Goal: Task Accomplishment & Management: Complete application form

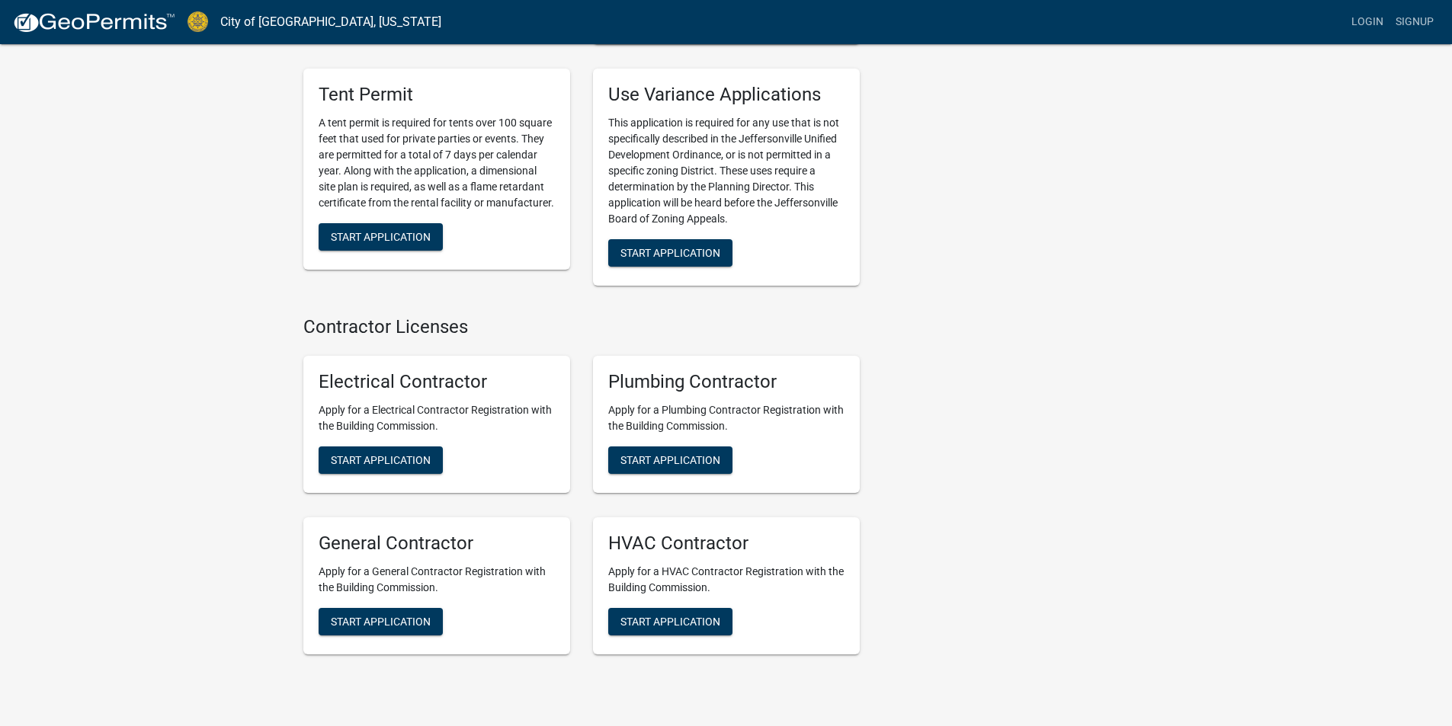
scroll to position [2972, 0]
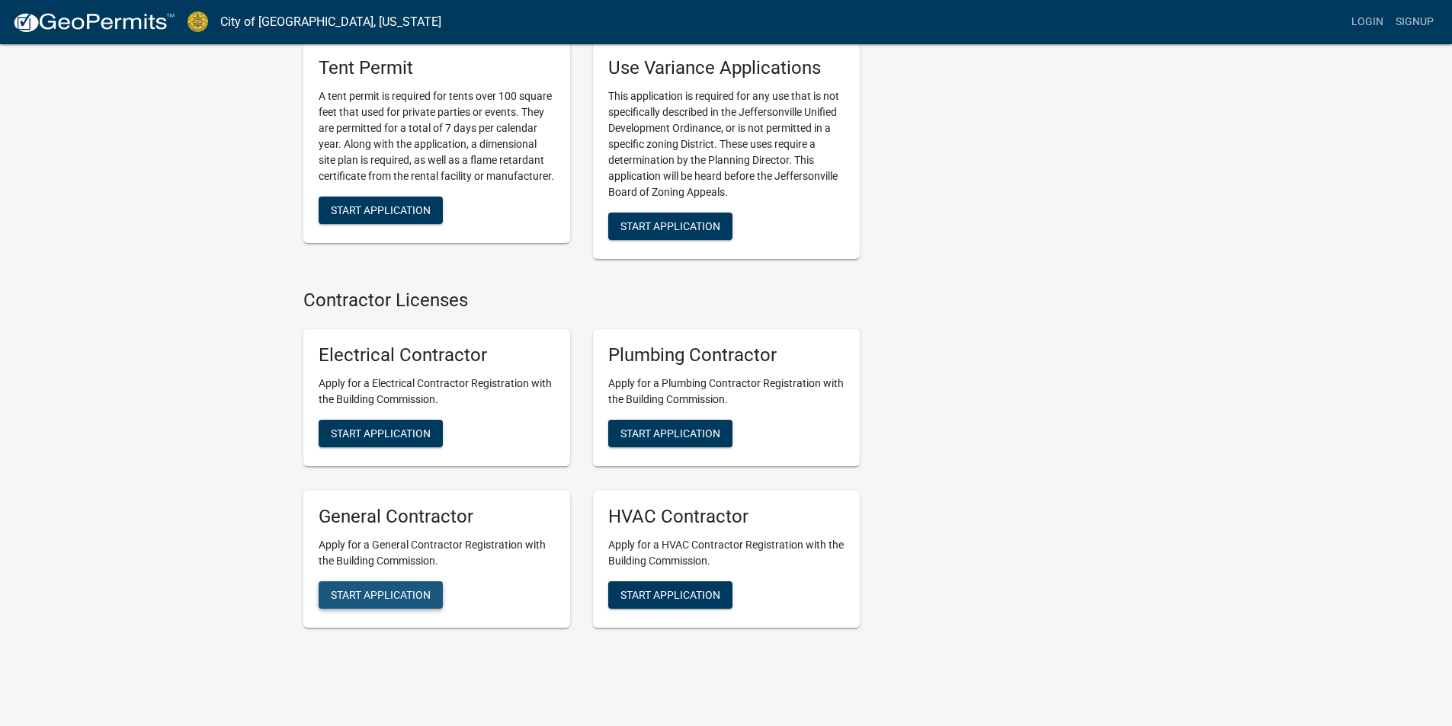
click at [376, 588] on span "Start Application" at bounding box center [381, 594] width 100 height 12
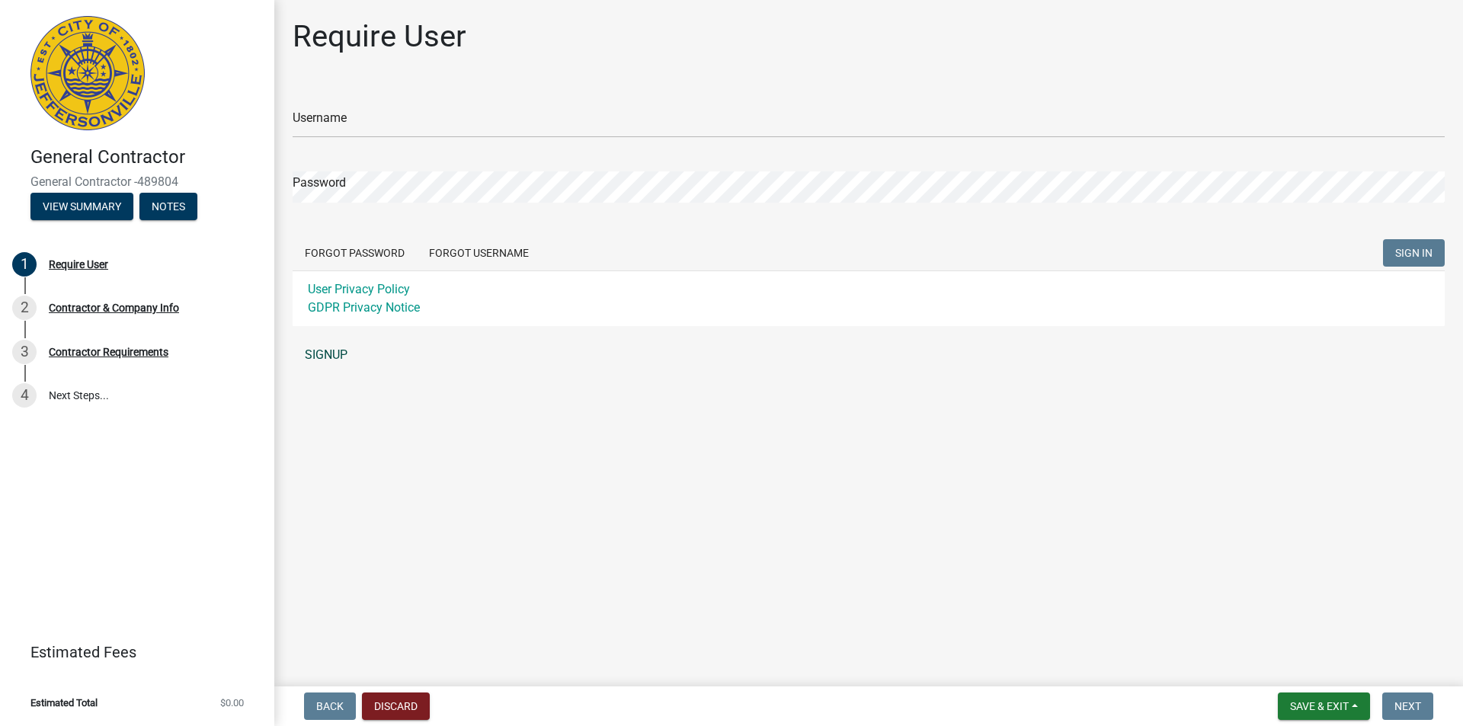
click at [325, 357] on link "SIGNUP" at bounding box center [869, 355] width 1152 height 30
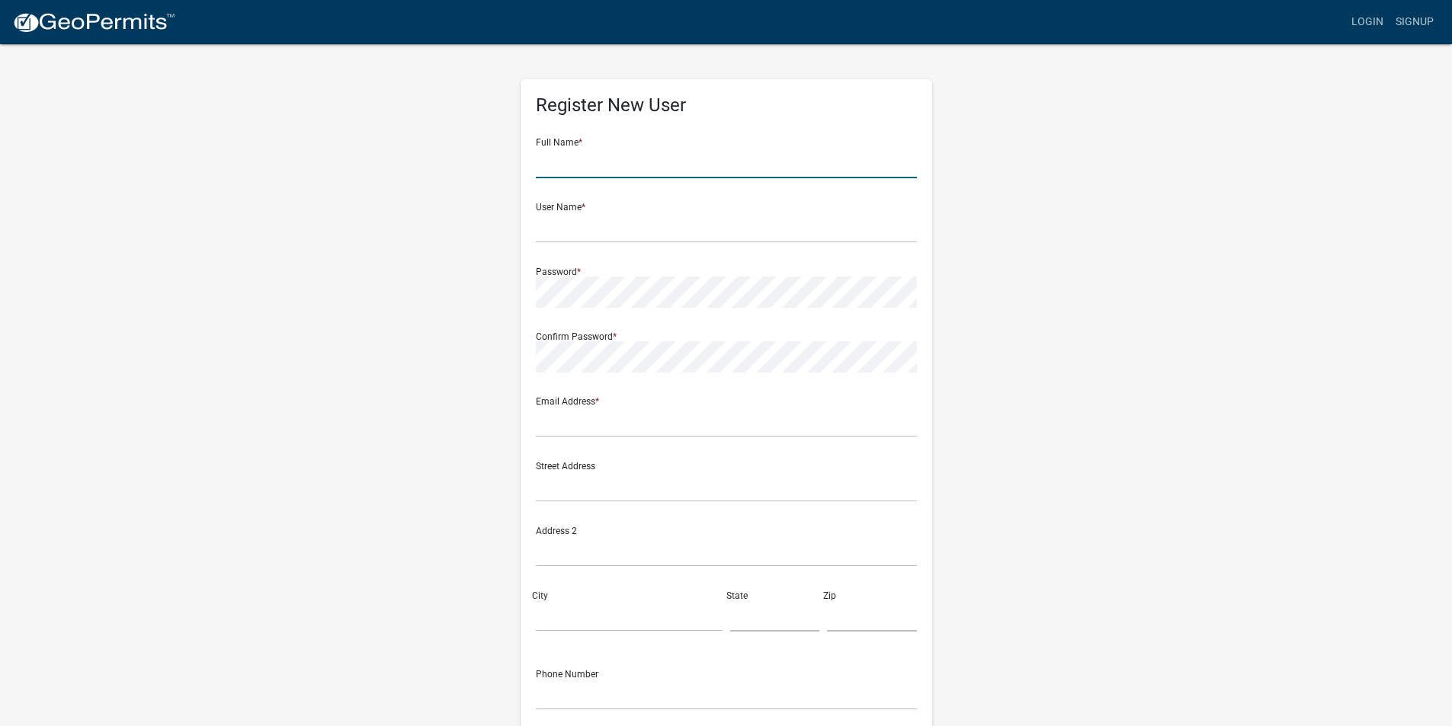
click at [574, 172] on input "text" at bounding box center [726, 162] width 381 height 31
type input "Danielle Rath"
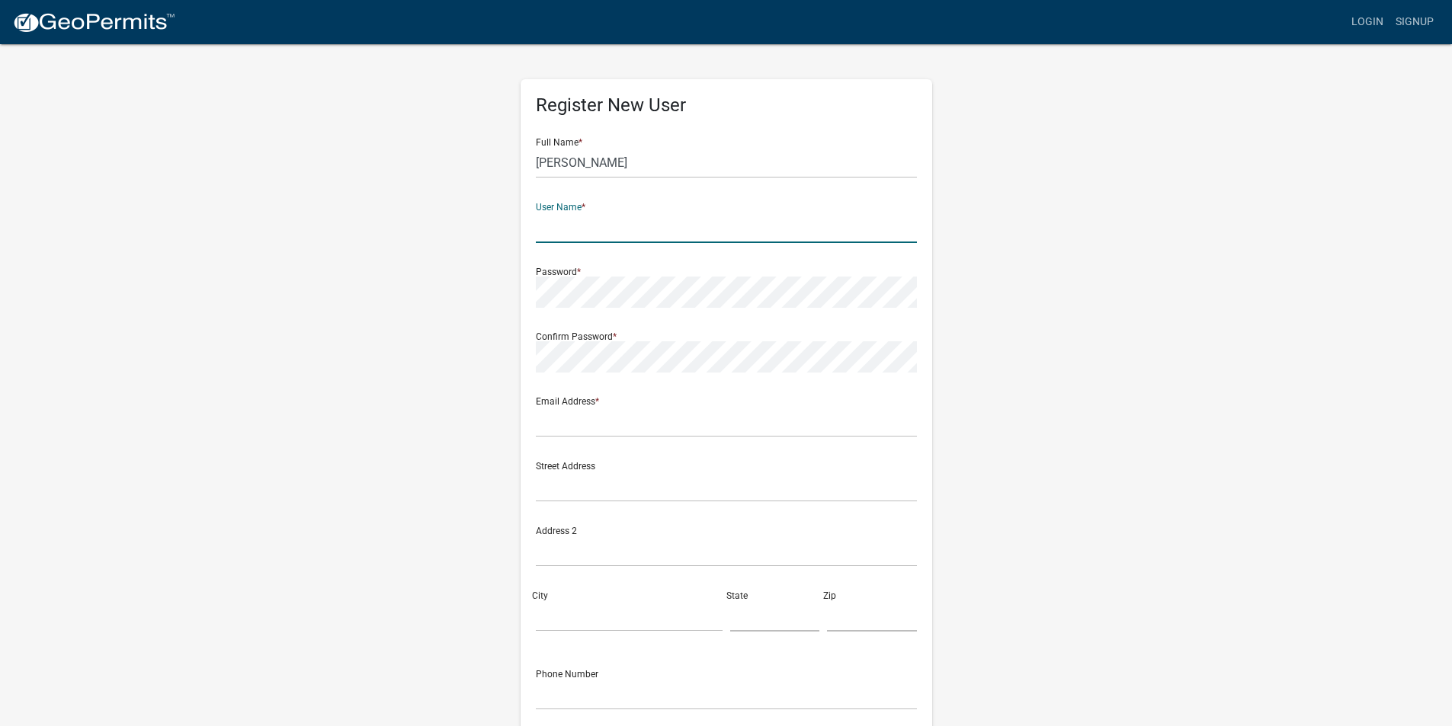
click at [710, 223] on input "text" at bounding box center [726, 227] width 381 height 31
type input "R"
type input "restorewithguardiuan"
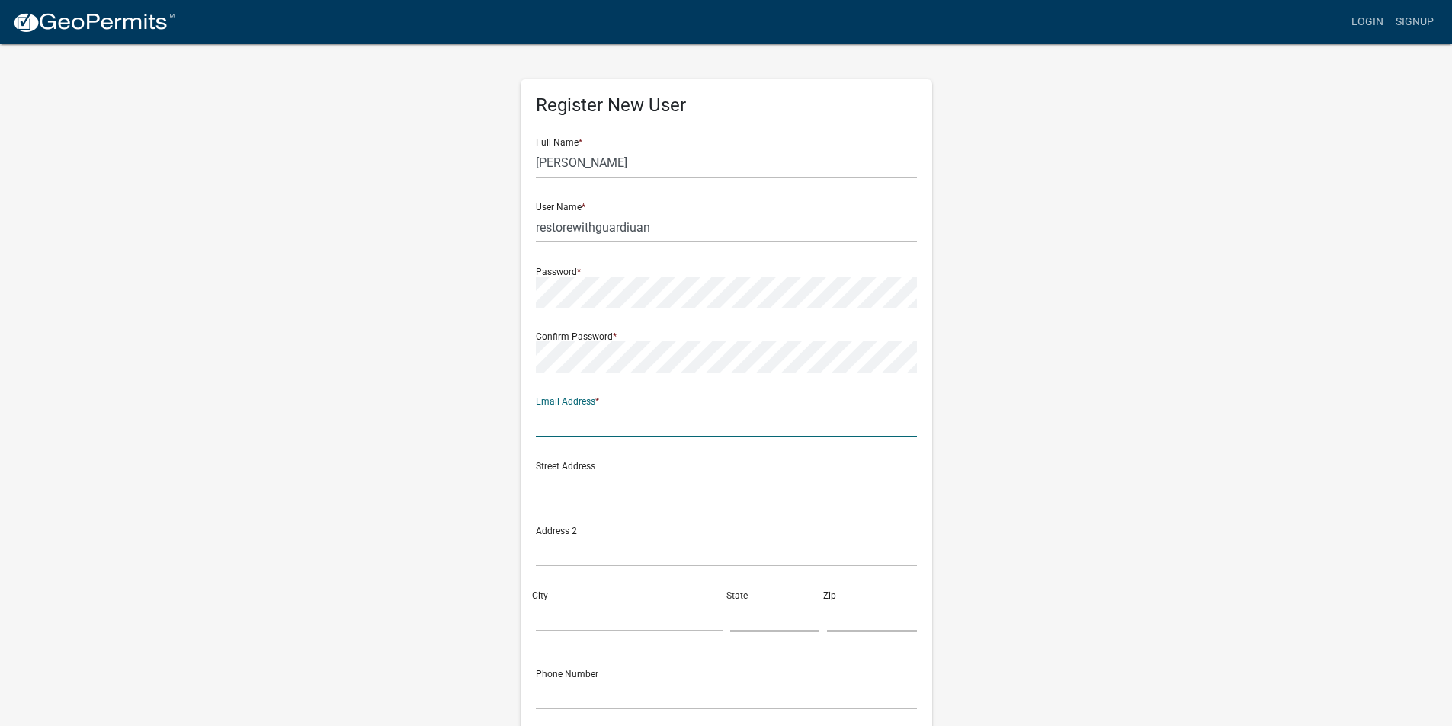
click at [572, 421] on input "text" at bounding box center [726, 421] width 381 height 31
type input "restorewithguardian@gmail.com"
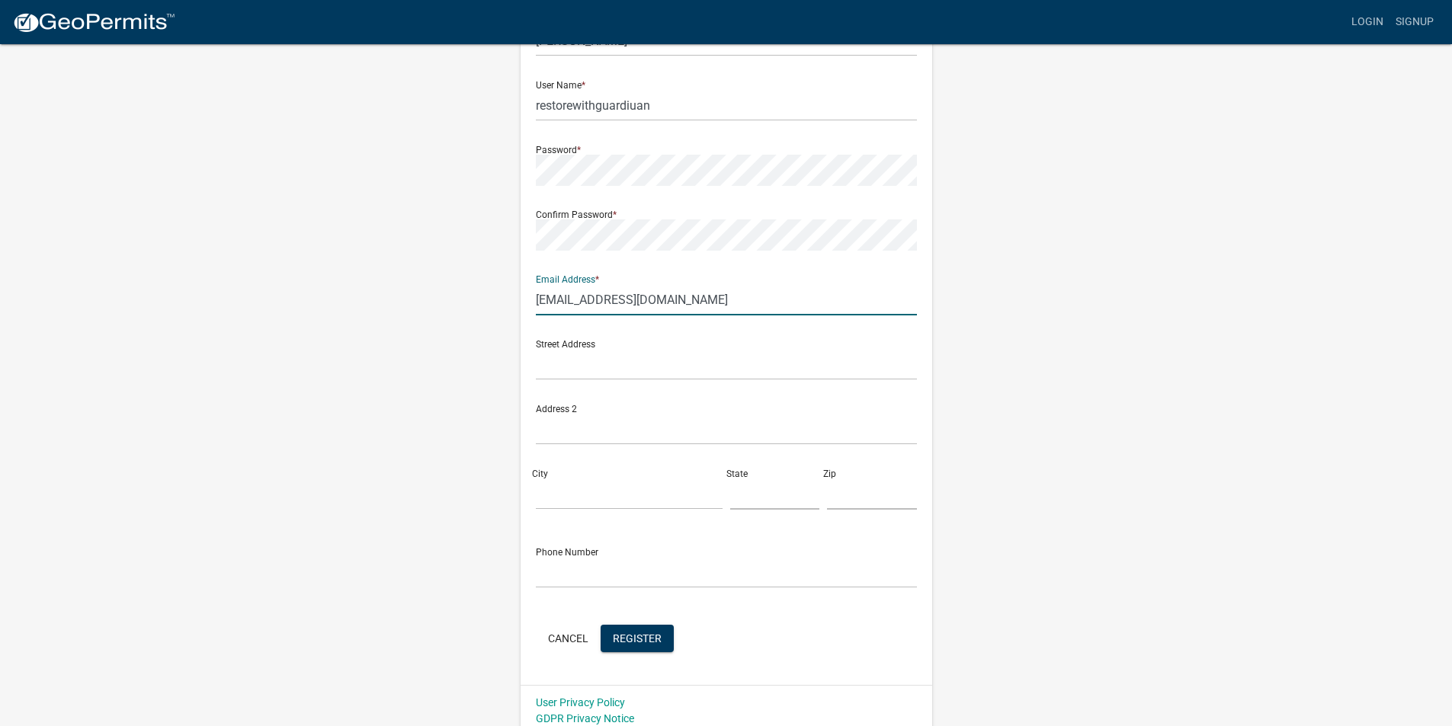
scroll to position [132, 0]
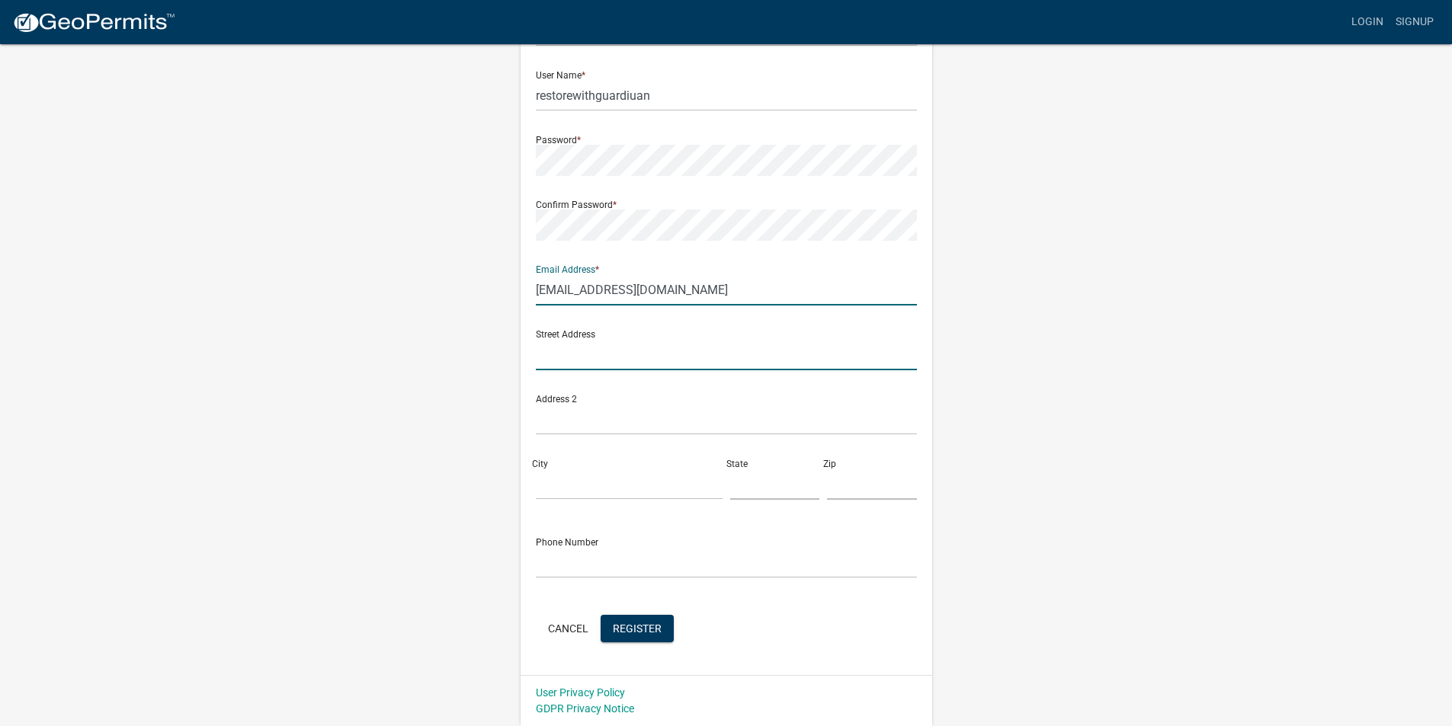
click at [624, 352] on input "text" at bounding box center [726, 354] width 381 height 31
click at [110, 665] on wm-register-view "more_horiz Login Signup Register New User Full Name * Danielle Rath User Name *…" at bounding box center [726, 297] width 1452 height 858
click at [616, 339] on input "text" at bounding box center [726, 354] width 381 height 31
paste input "6200 E. HWY 62, Unit 660. Jeffersonville, IN, 47130"
type input "6200 E. HWY 62, Unit 660. Jeffersonville, IN, 47130"
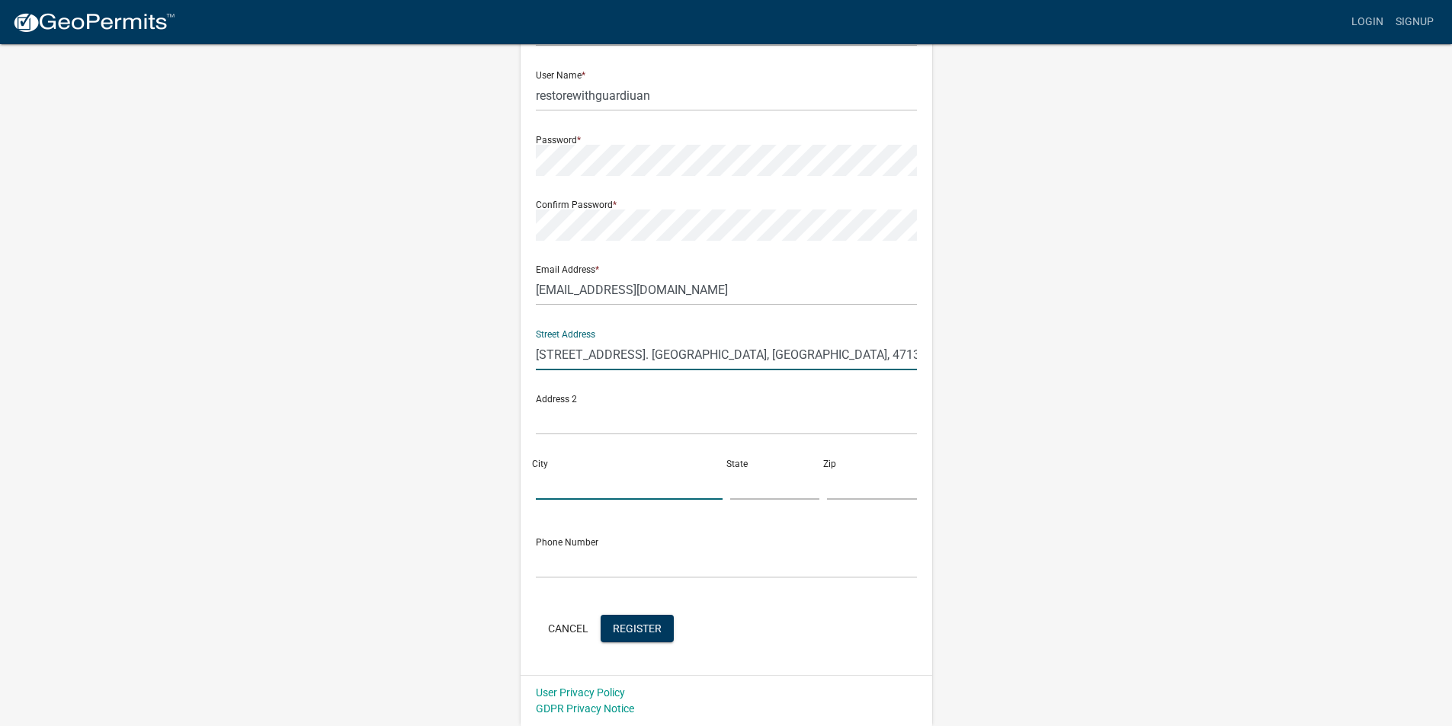
click at [639, 481] on input "City" at bounding box center [629, 484] width 187 height 31
type input "Jeffersonville"
click at [787, 497] on input "text" at bounding box center [775, 484] width 90 height 31
type input "IN"
drag, startPoint x: 829, startPoint y: 494, endPoint x: 849, endPoint y: 498, distance: 20.2
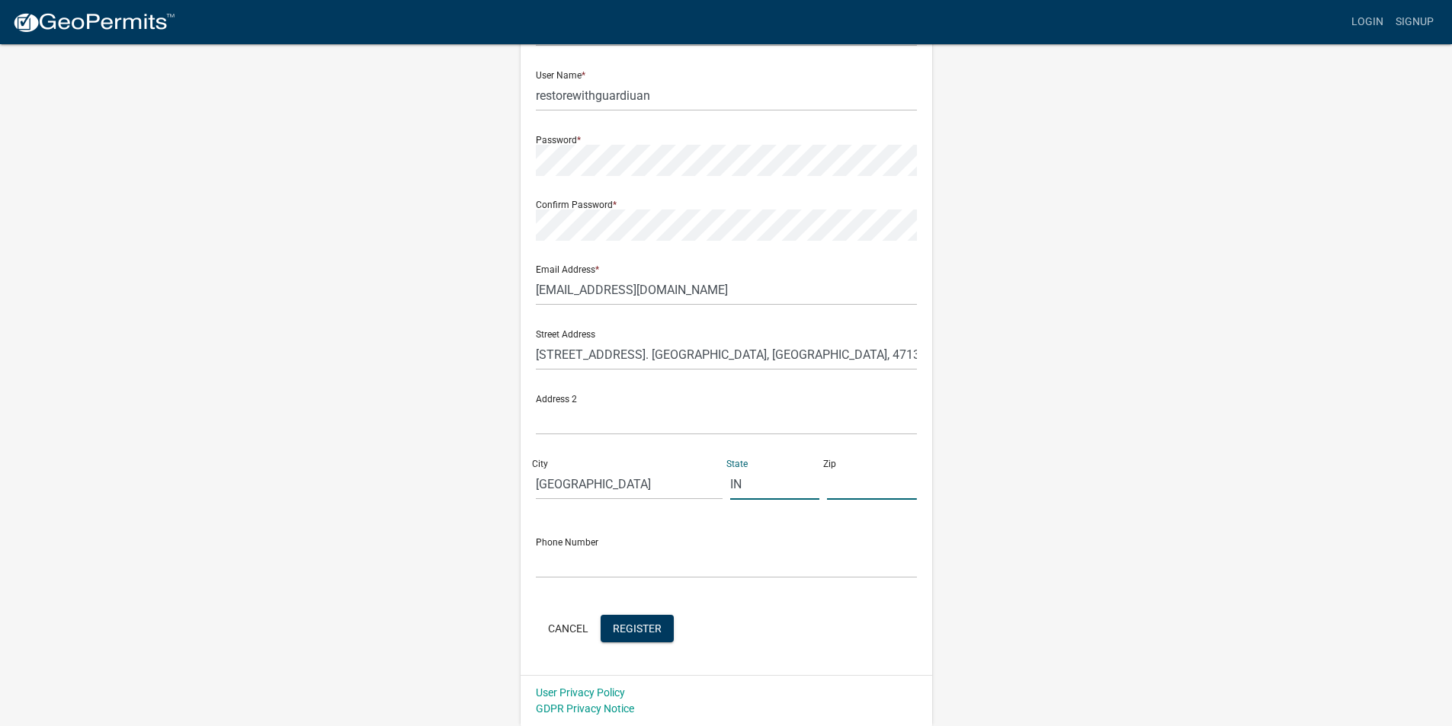
click at [848, 498] on input "text" at bounding box center [872, 484] width 90 height 31
type input "47130"
drag, startPoint x: 825, startPoint y: 360, endPoint x: 620, endPoint y: 367, distance: 205.9
click at [620, 367] on input "6200 E. HWY 62, Unit 660. Jeffersonville, IN, 47130" at bounding box center [726, 354] width 381 height 31
type input "6200 E. HWY 62"
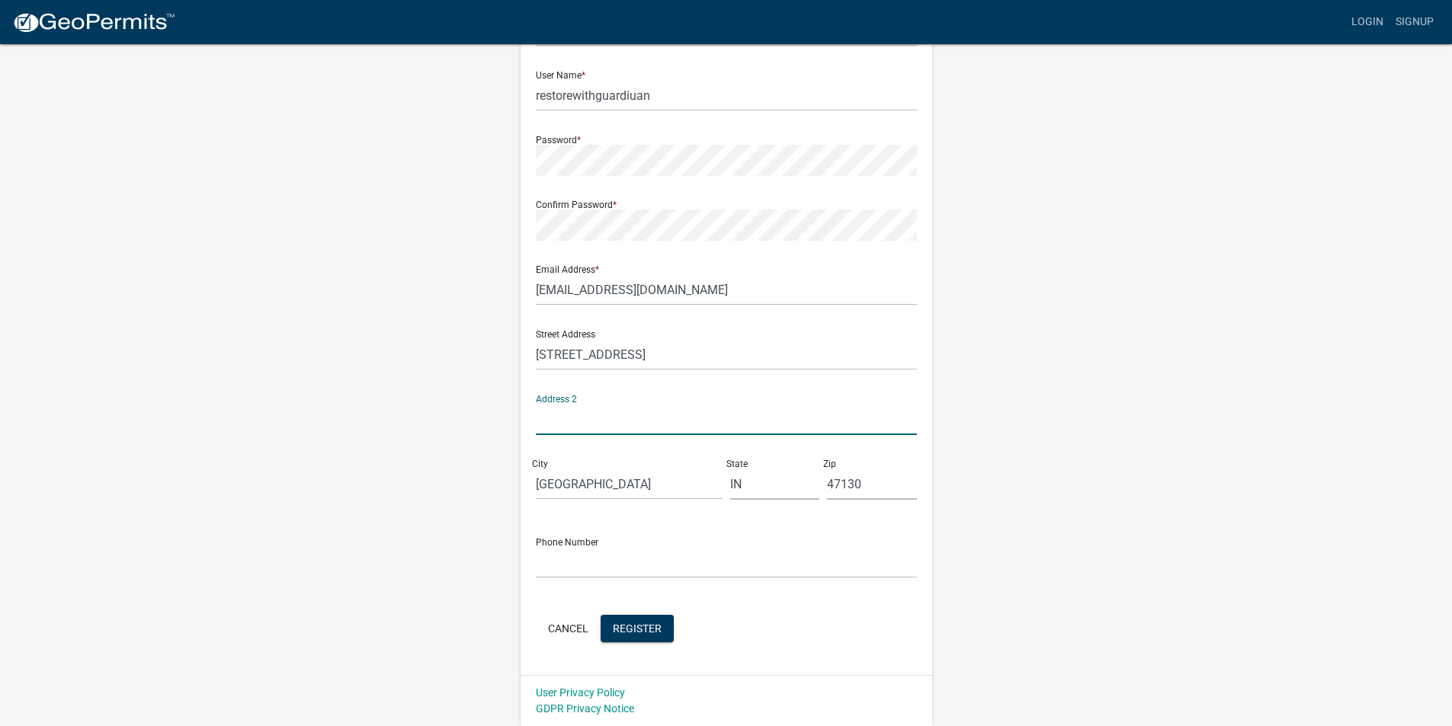
click at [642, 423] on input "text" at bounding box center [726, 419] width 381 height 31
type input "Unit 600"
click at [618, 570] on input "text" at bounding box center [726, 562] width 381 height 31
type input "5024240266"
click at [657, 630] on span "Register" at bounding box center [637, 628] width 49 height 12
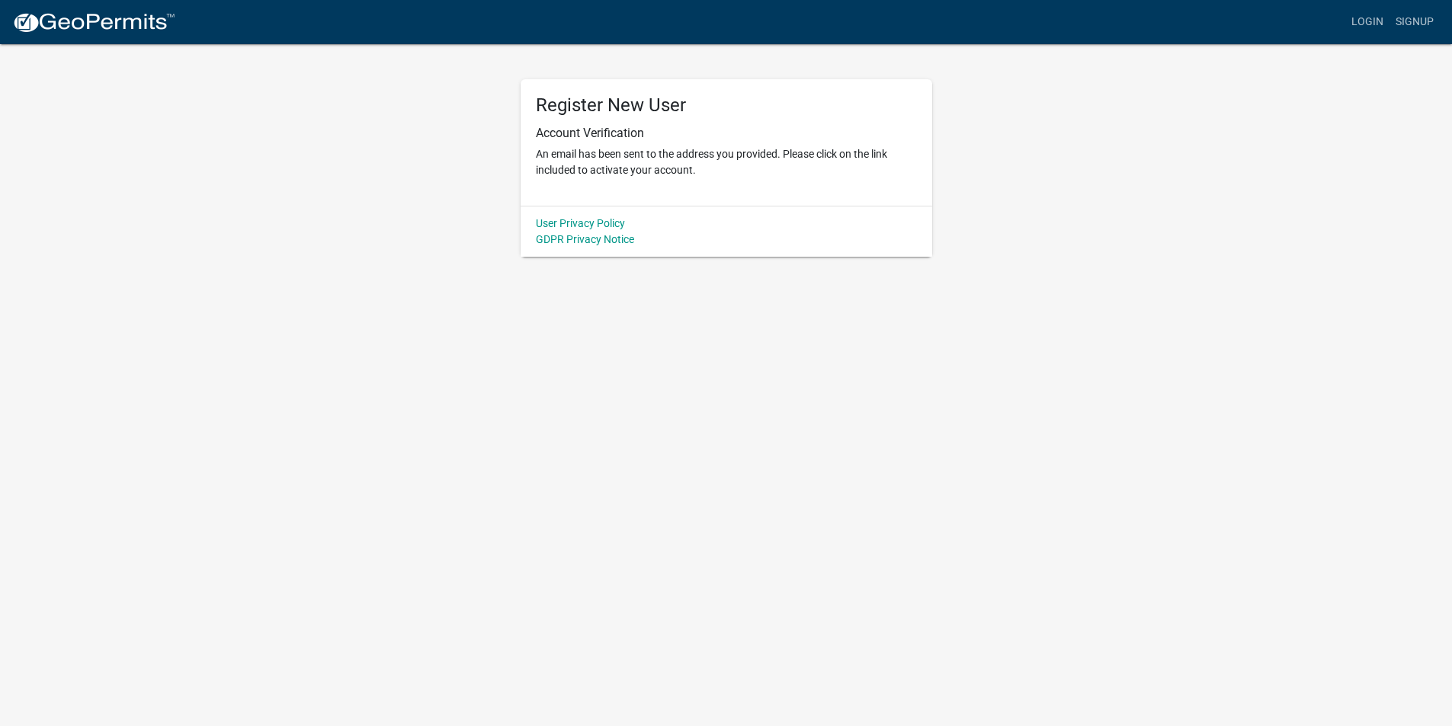
scroll to position [0, 0]
click at [121, 21] on img at bounding box center [93, 22] width 163 height 23
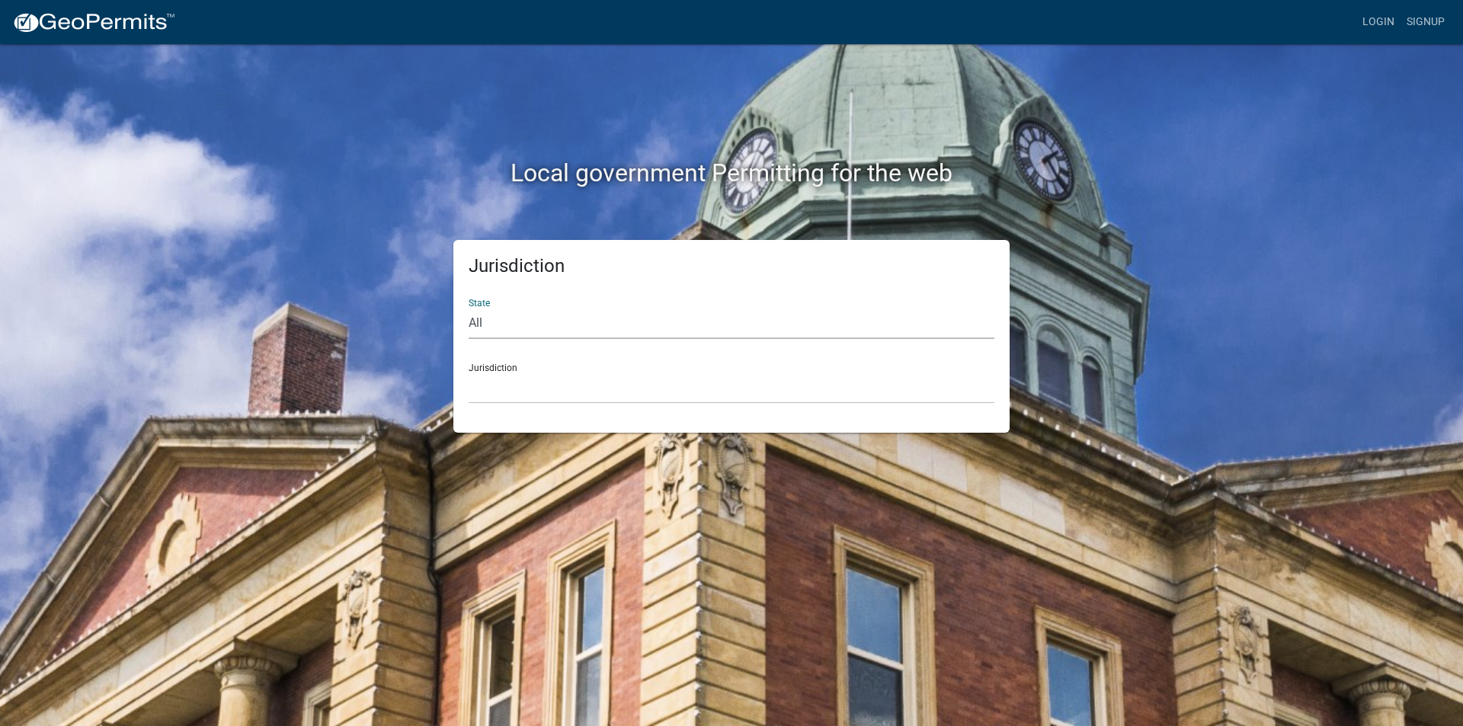
click at [561, 319] on select "All Colorado Georgia Indiana Iowa Kansas Minnesota Ohio South Carolina Wisconsin" at bounding box center [732, 323] width 526 height 31
select select "Indiana"
click at [469, 308] on select "All Colorado Georgia Indiana Iowa Kansas Minnesota Ohio South Carolina Wisconsin" at bounding box center [732, 323] width 526 height 31
click at [581, 390] on select "City of Charlestown, Indiana City of Jeffersonville, Indiana City of Logansport…" at bounding box center [732, 388] width 526 height 31
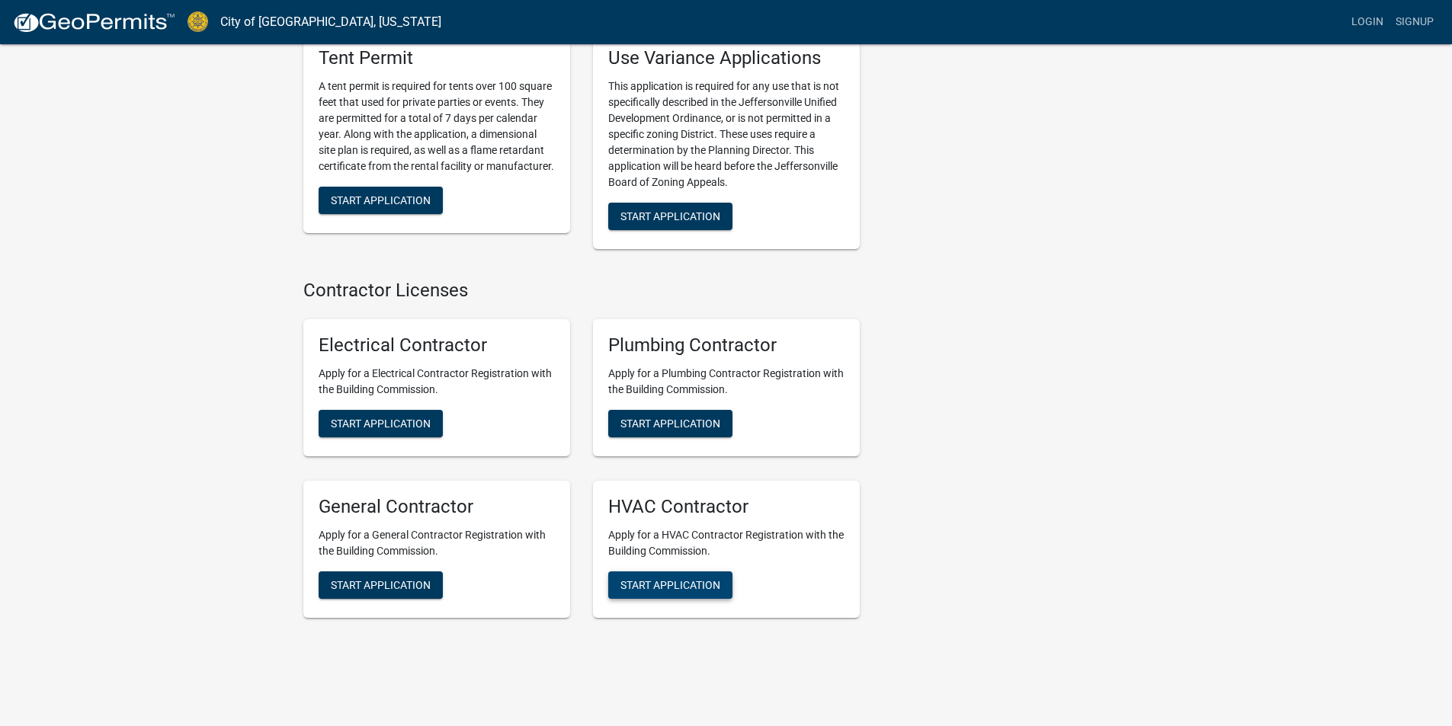
scroll to position [2983, 0]
click at [418, 571] on button "Start Application" at bounding box center [381, 584] width 124 height 27
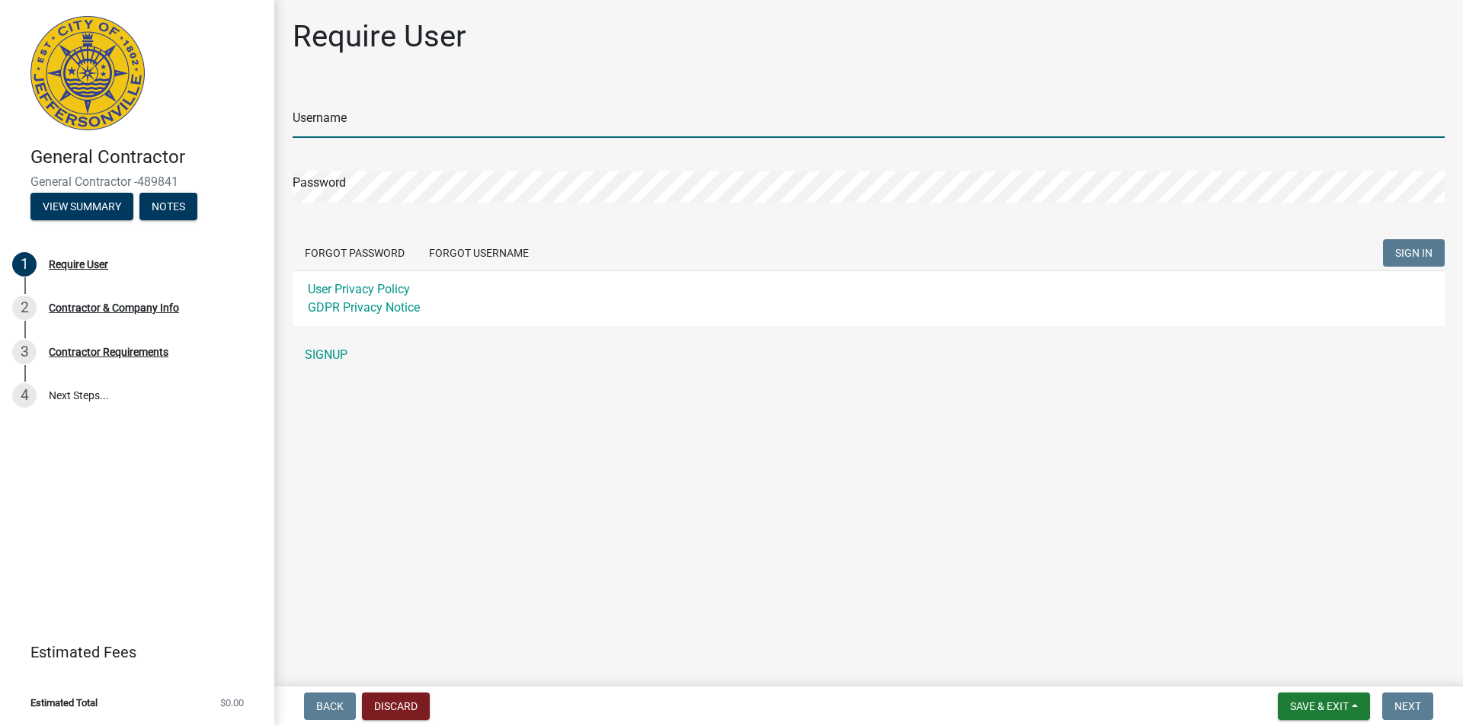
type input "restorewithguardiuan"
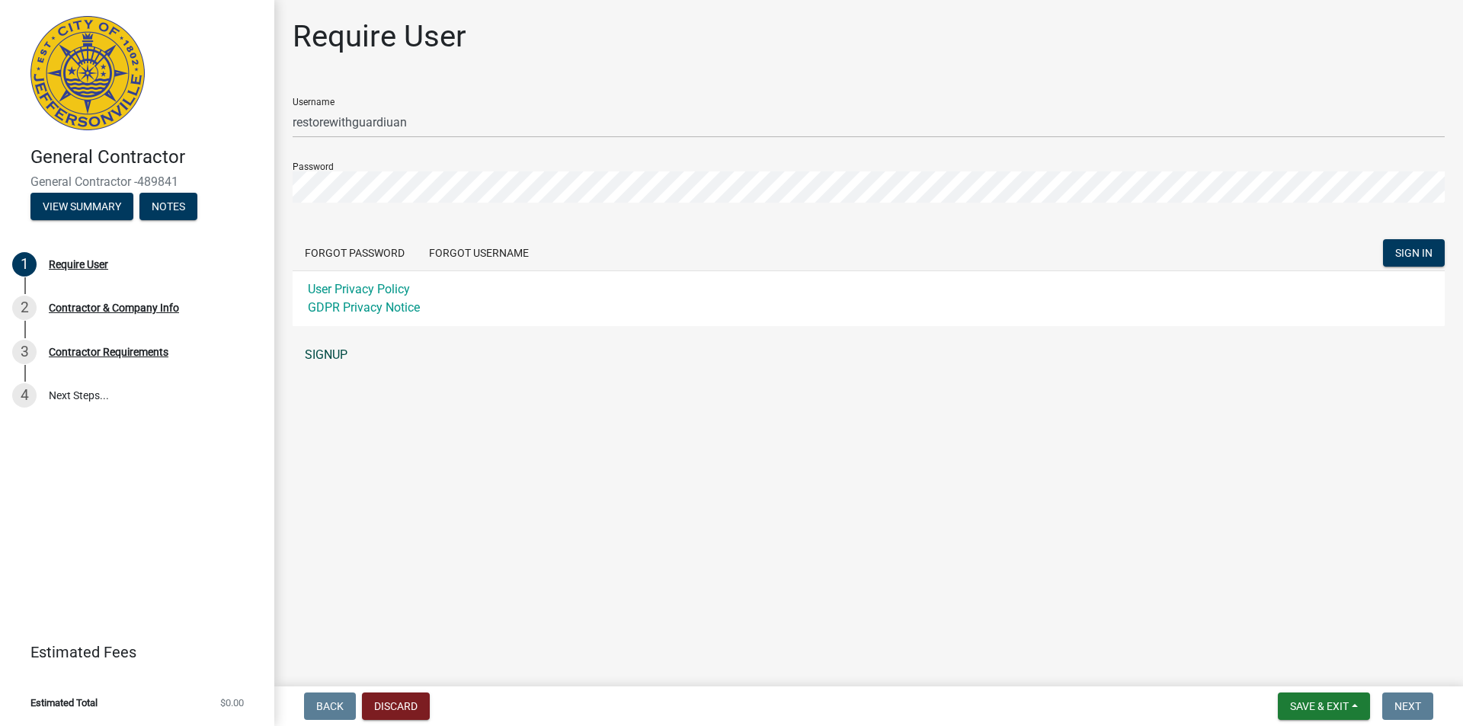
click at [335, 356] on link "SIGNUP" at bounding box center [869, 355] width 1152 height 30
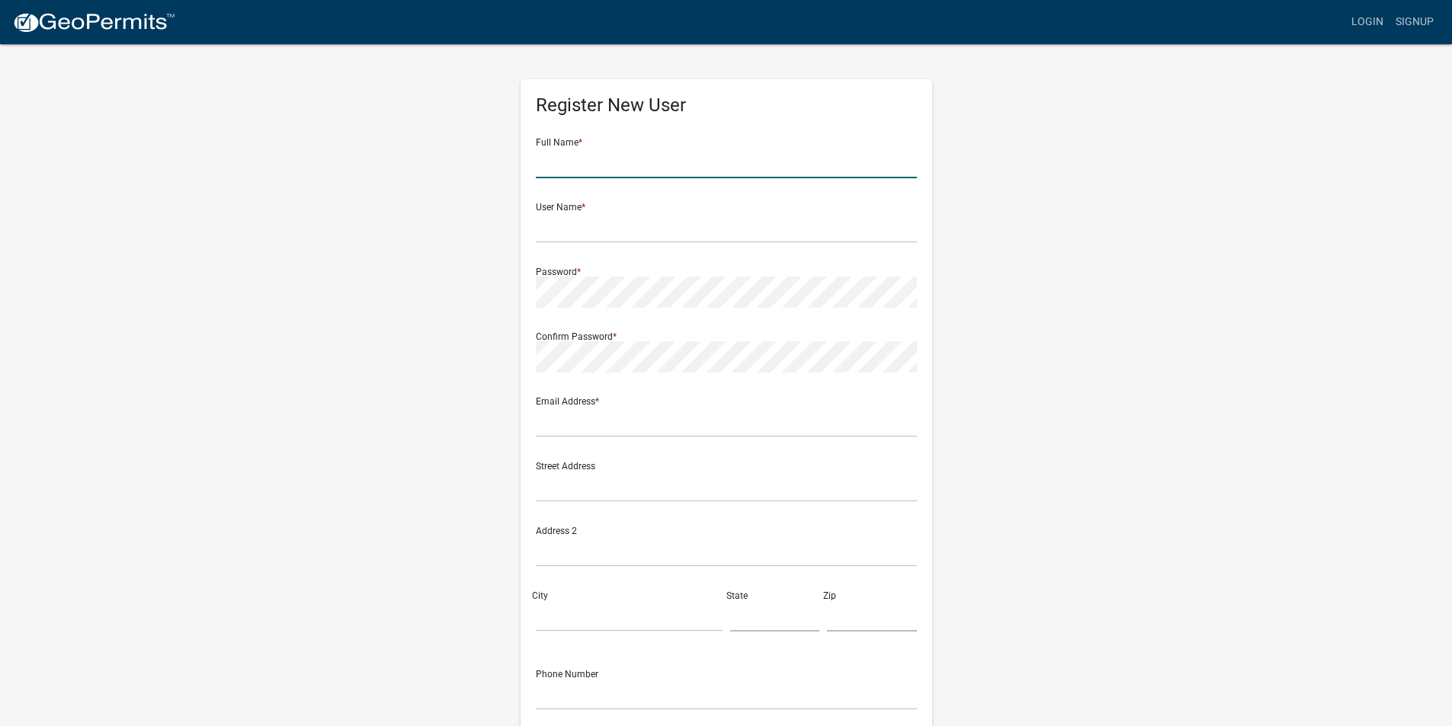
click at [620, 162] on input "text" at bounding box center [726, 162] width 381 height 31
type input "Danielle Rath"
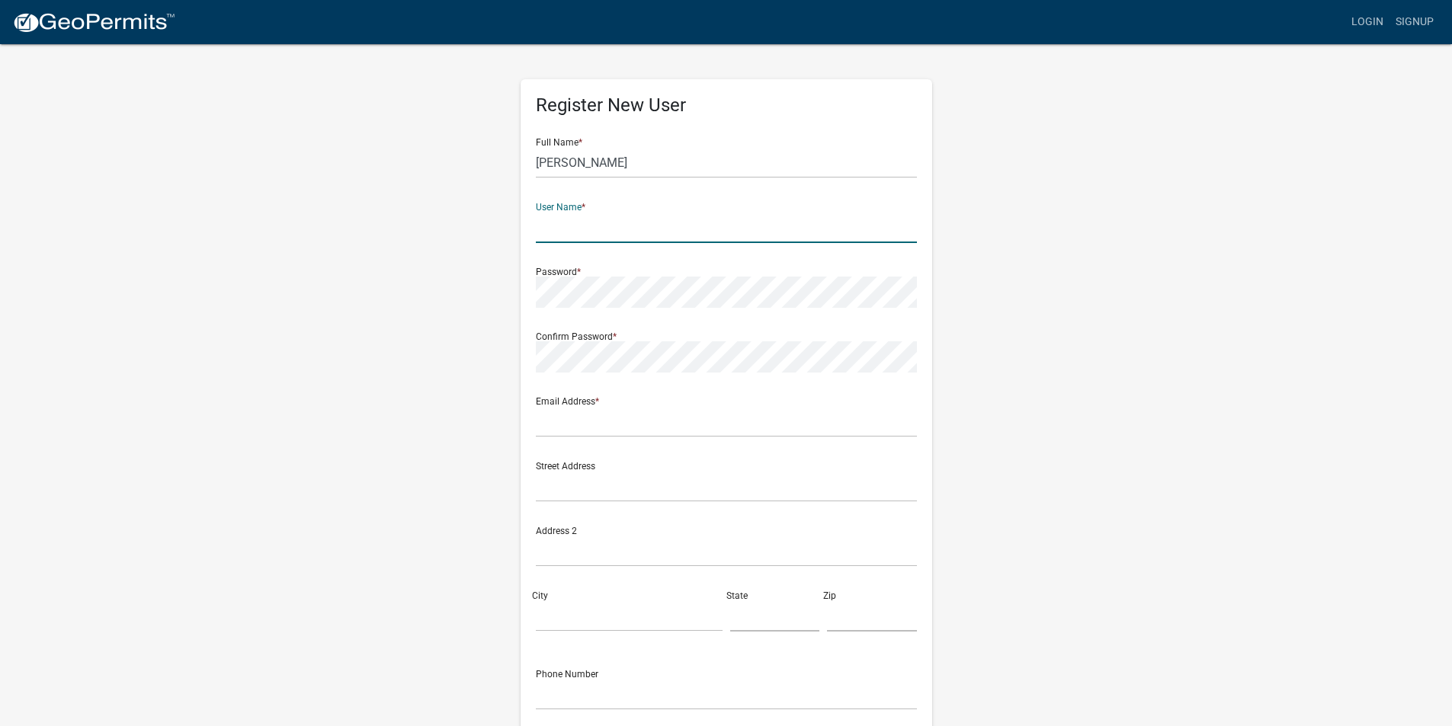
click at [626, 227] on input "text" at bounding box center [726, 227] width 381 height 31
type input "Wesi1992"
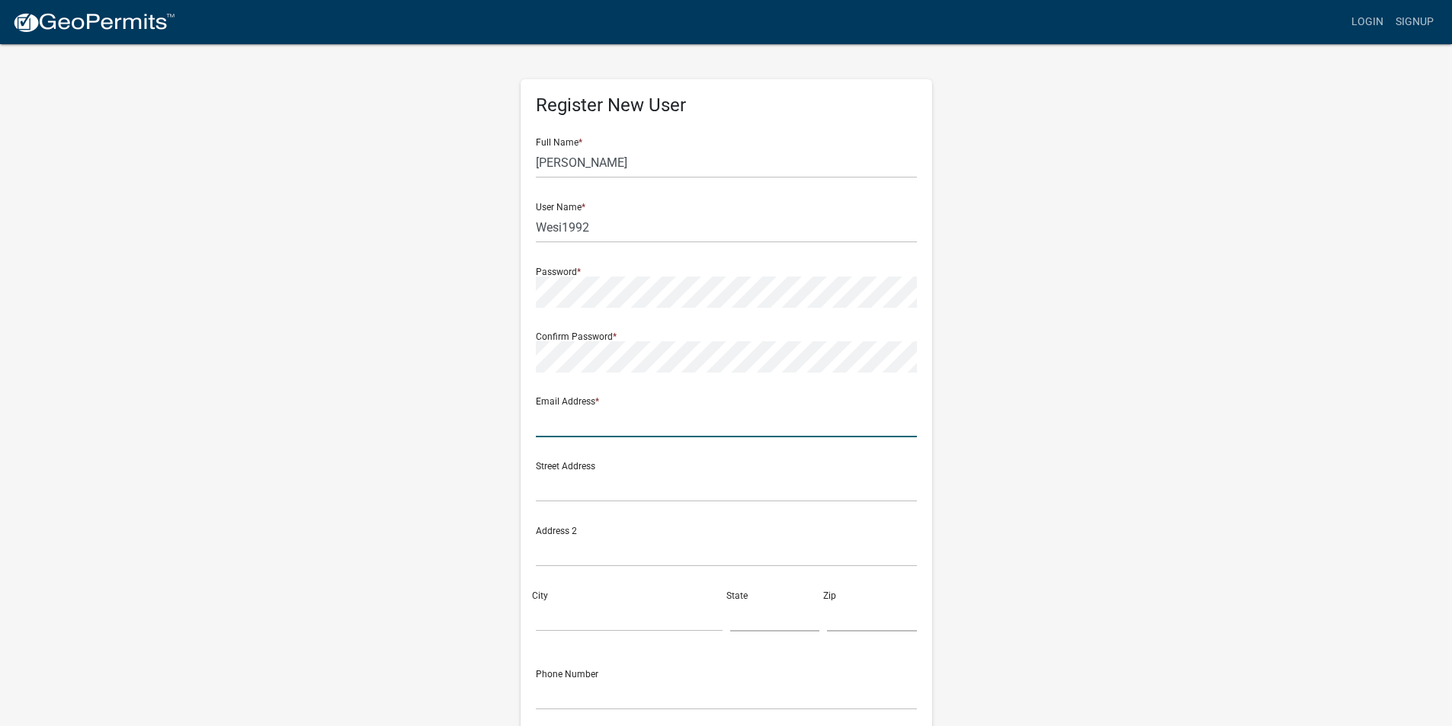
click at [609, 431] on input "text" at bounding box center [726, 421] width 381 height 31
click at [574, 423] on input "text" at bounding box center [726, 421] width 381 height 31
paste input "wateremergencyservicesinc@gmail.com"
type input "wateremergencyservicesinc@gmail.com"
click at [578, 487] on input "text" at bounding box center [726, 486] width 381 height 31
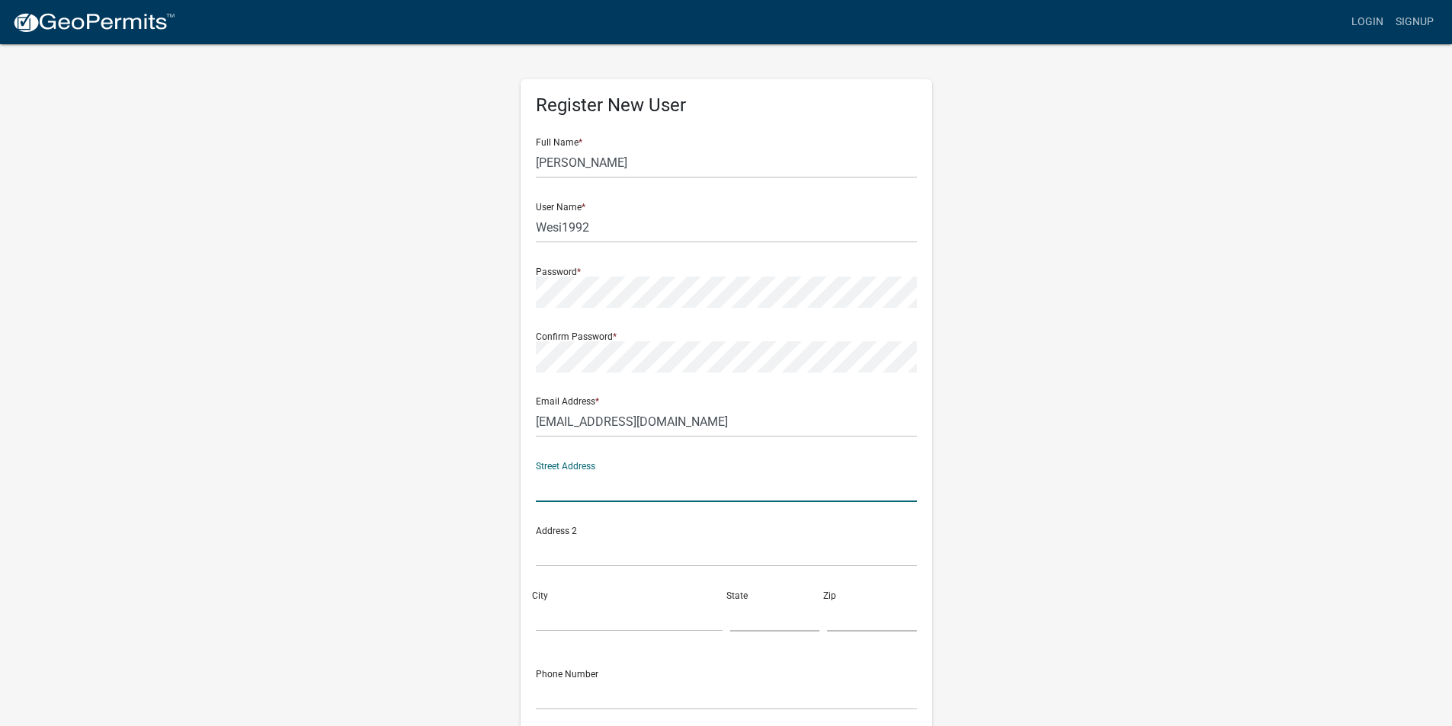
type input "6200 E. HWY 62"
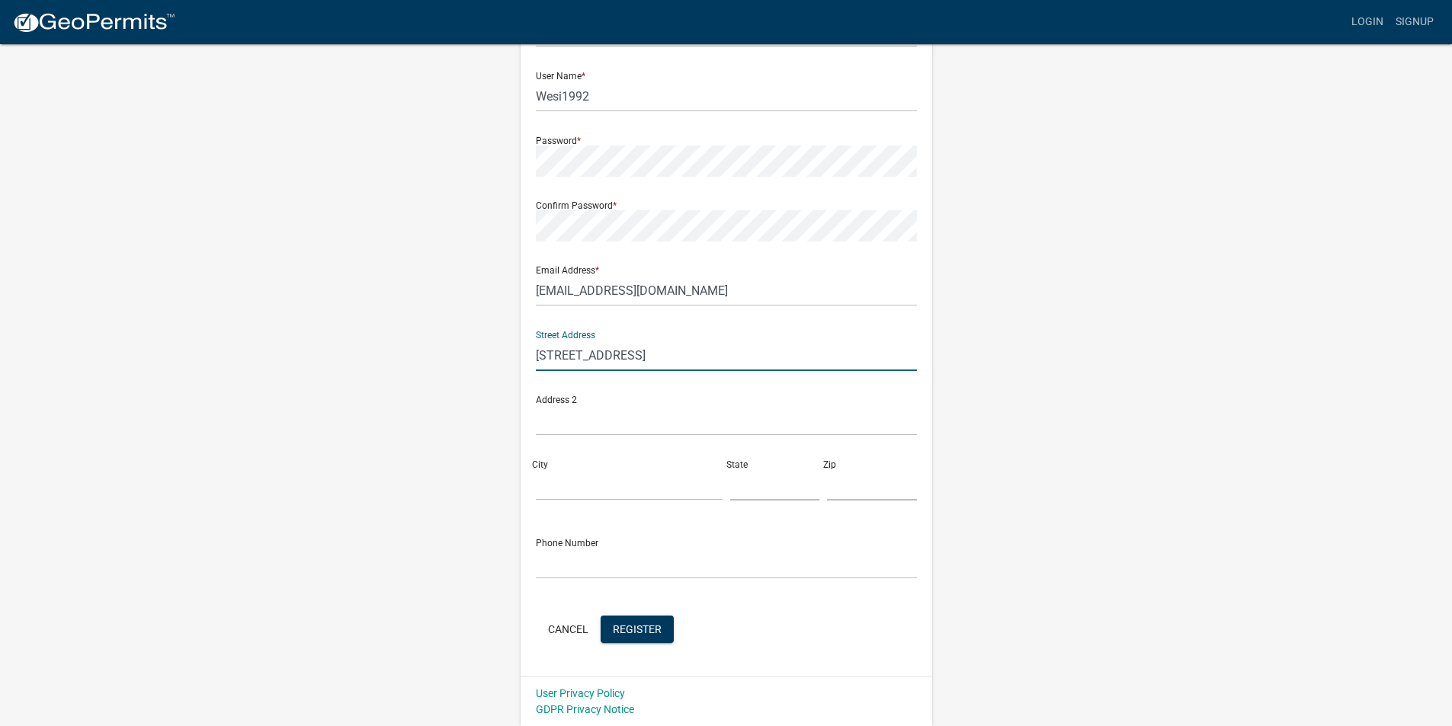
scroll to position [132, 0]
click at [590, 488] on input "City" at bounding box center [629, 484] width 187 height 31
click at [589, 429] on input "text" at bounding box center [726, 419] width 381 height 31
type input "Unit 600"
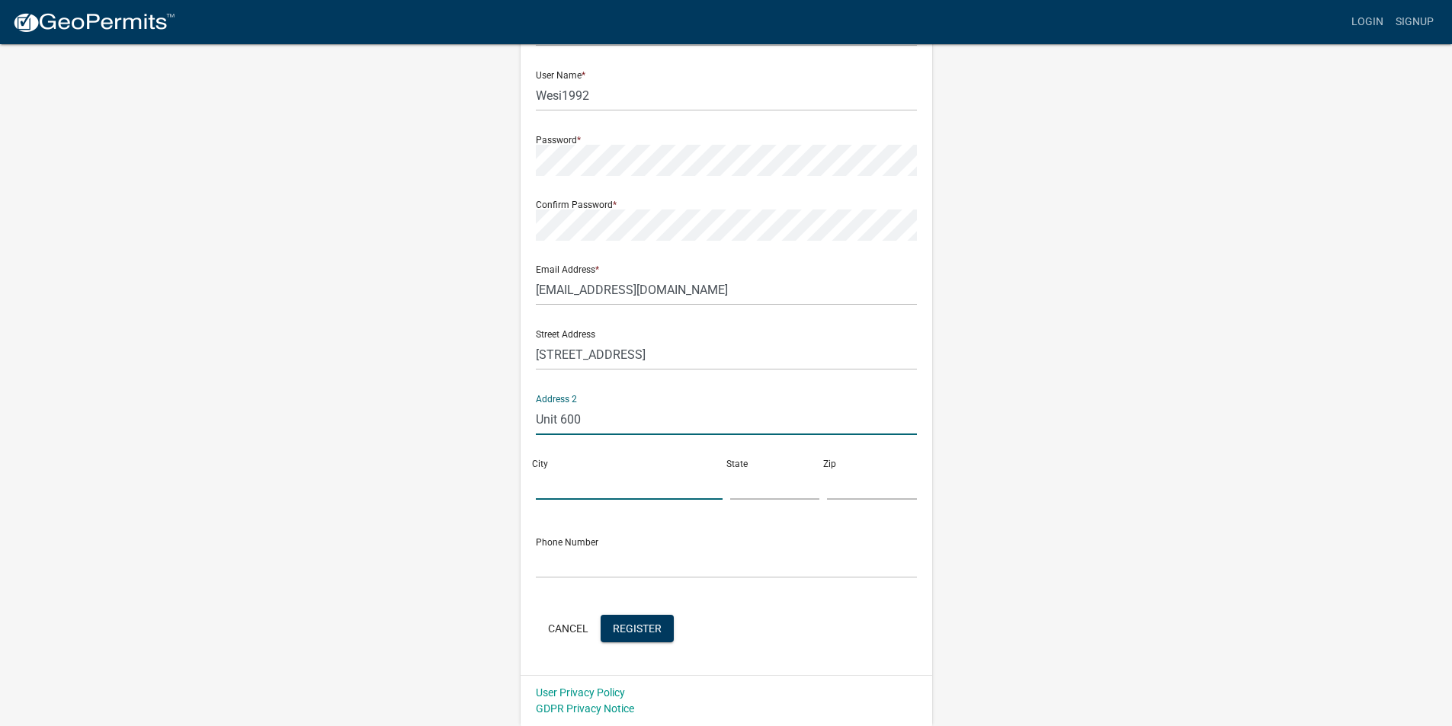
click at [570, 491] on input "City" at bounding box center [629, 484] width 187 height 31
type input "Jeffersonville"
click at [763, 488] on input "text" at bounding box center [775, 484] width 90 height 31
type input "IN"
click at [837, 485] on input "text" at bounding box center [872, 484] width 90 height 31
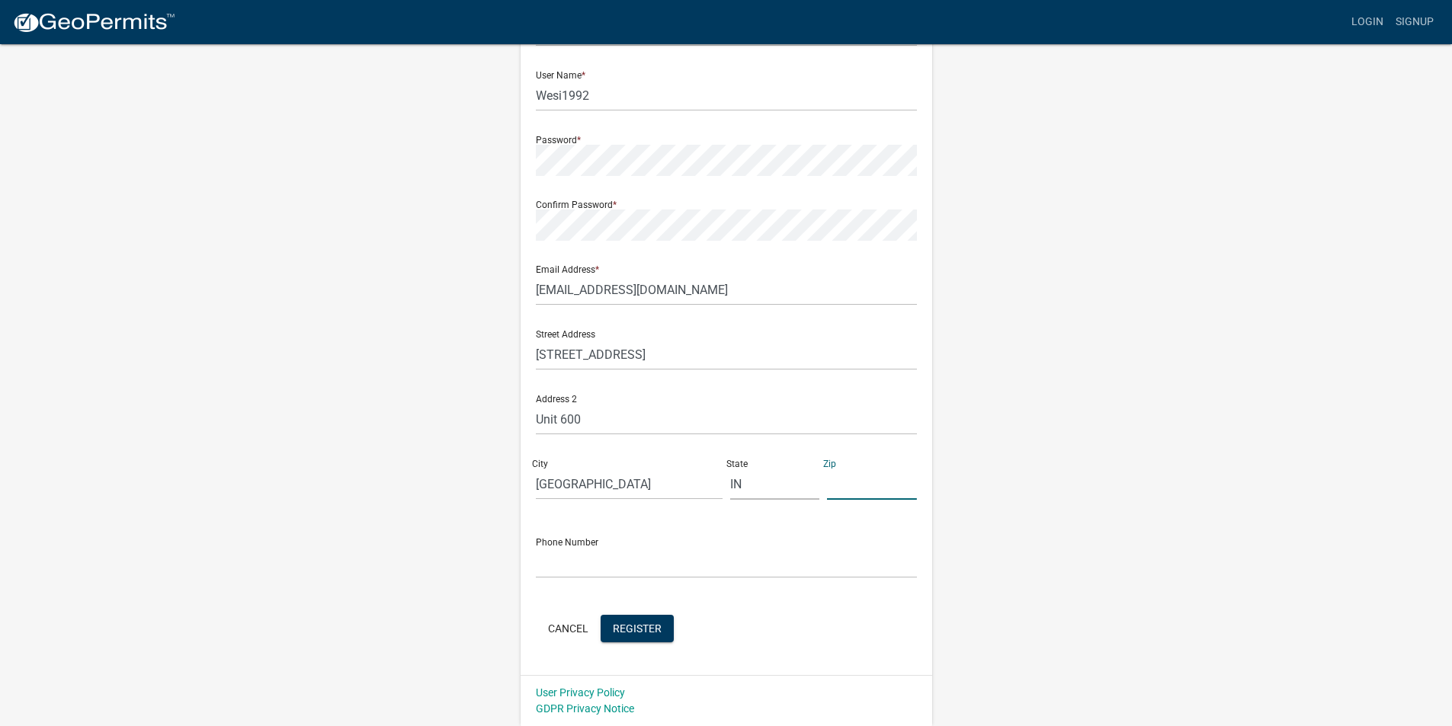
type input "47130"
click at [605, 567] on input "text" at bounding box center [726, 562] width 381 height 31
type input "5024240266"
click at [648, 623] on span "Register" at bounding box center [637, 628] width 49 height 12
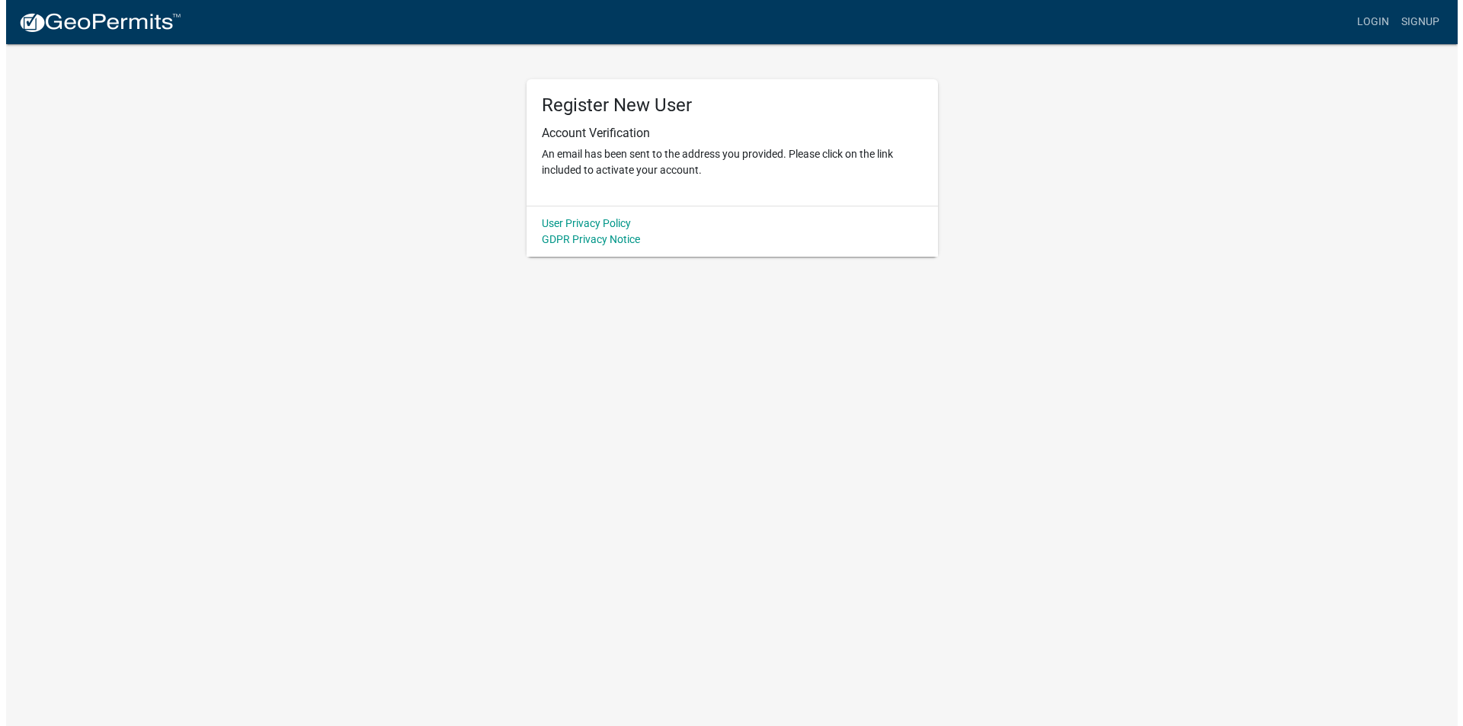
scroll to position [0, 0]
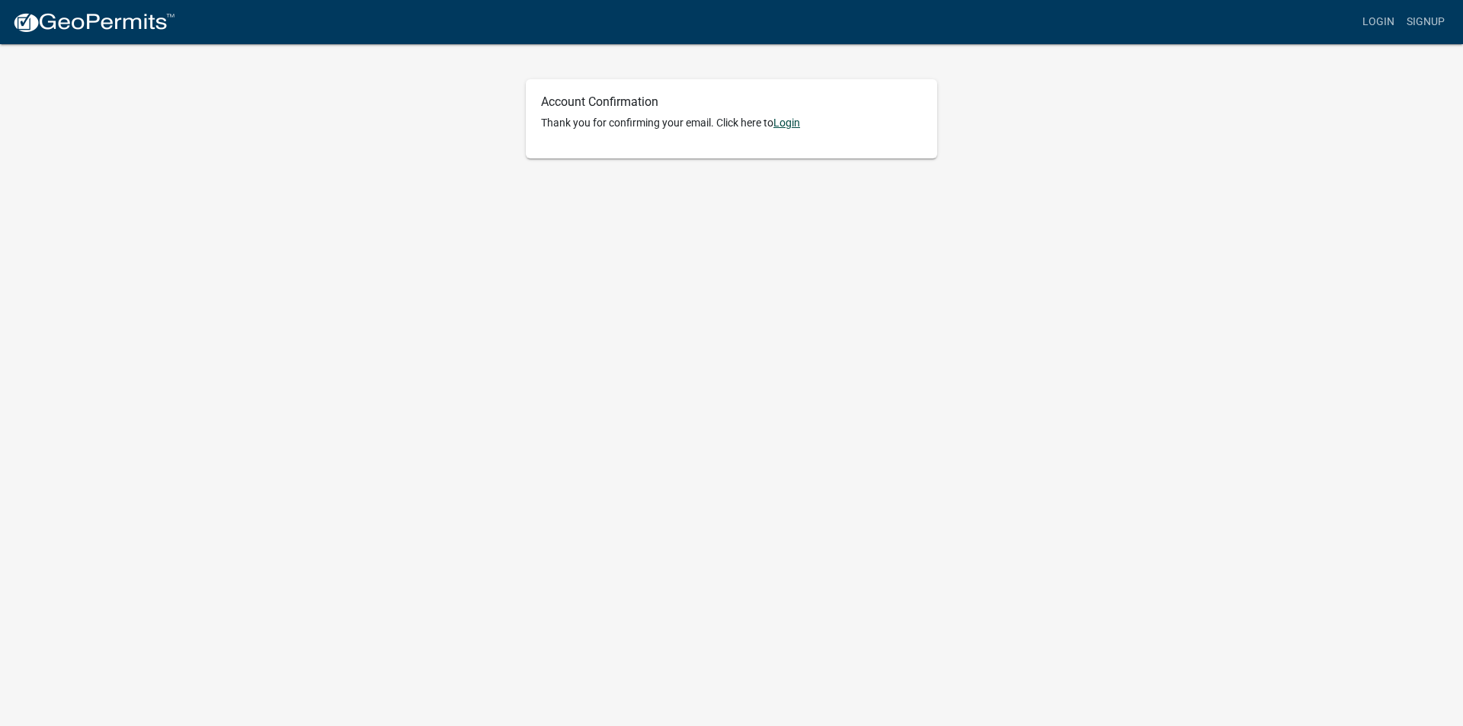
click at [783, 125] on link "Login" at bounding box center [786, 123] width 27 height 12
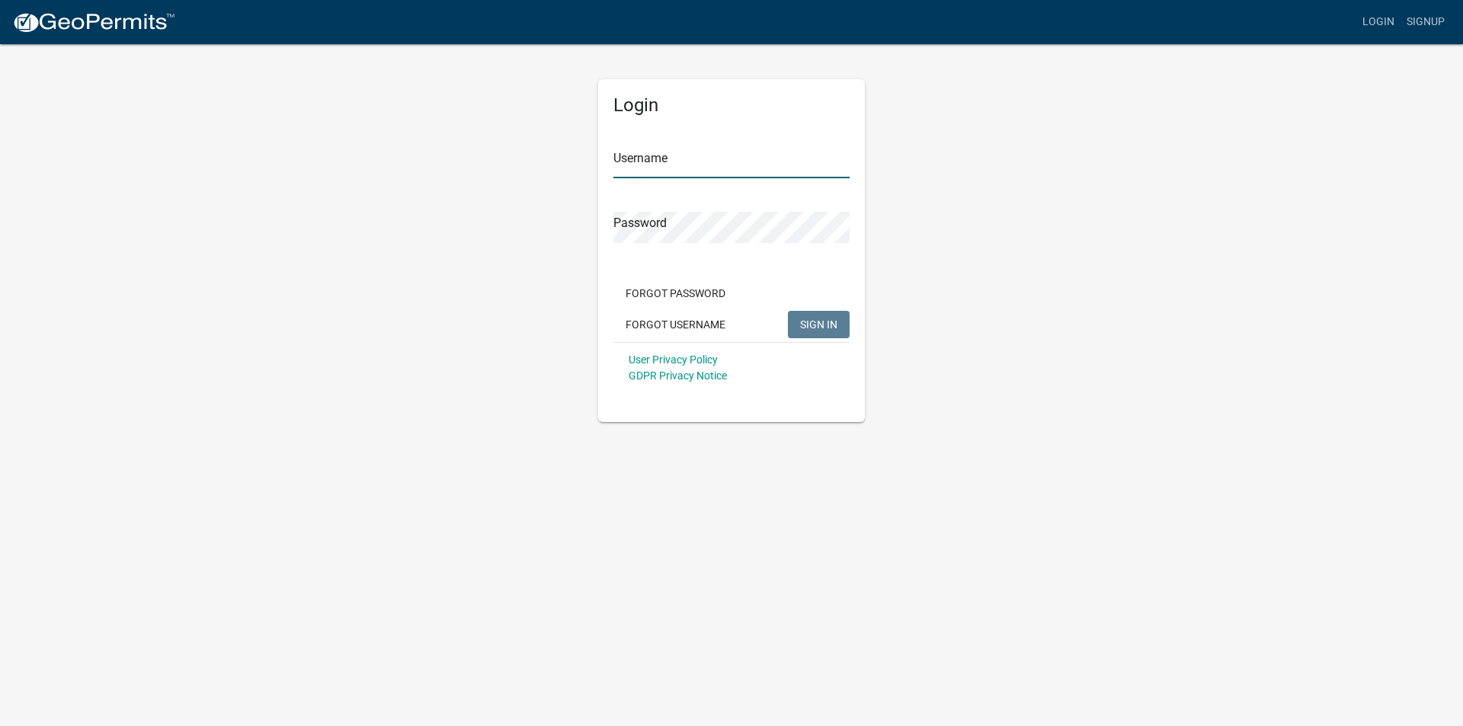
type input "restorewithguardiuan"
click at [823, 320] on span "SIGN IN" at bounding box center [818, 324] width 37 height 12
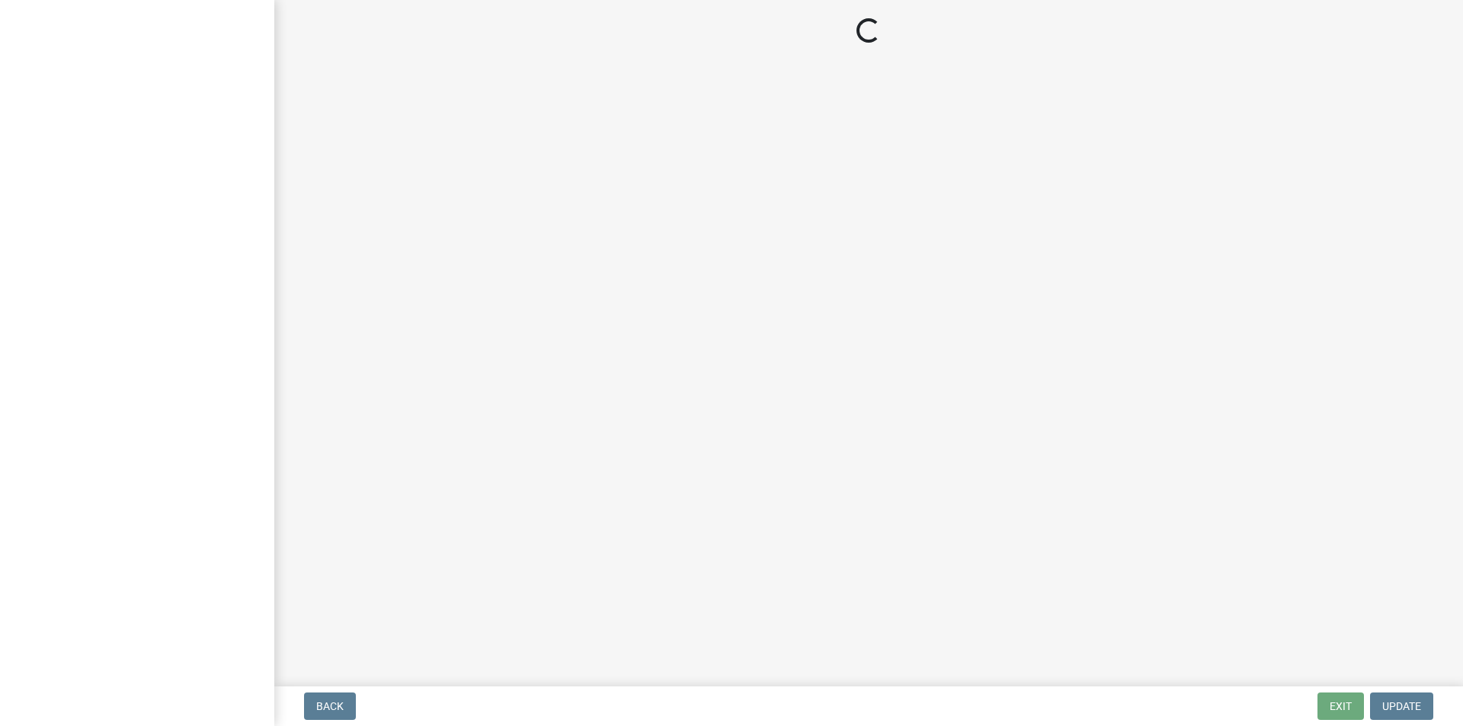
select select "IN"
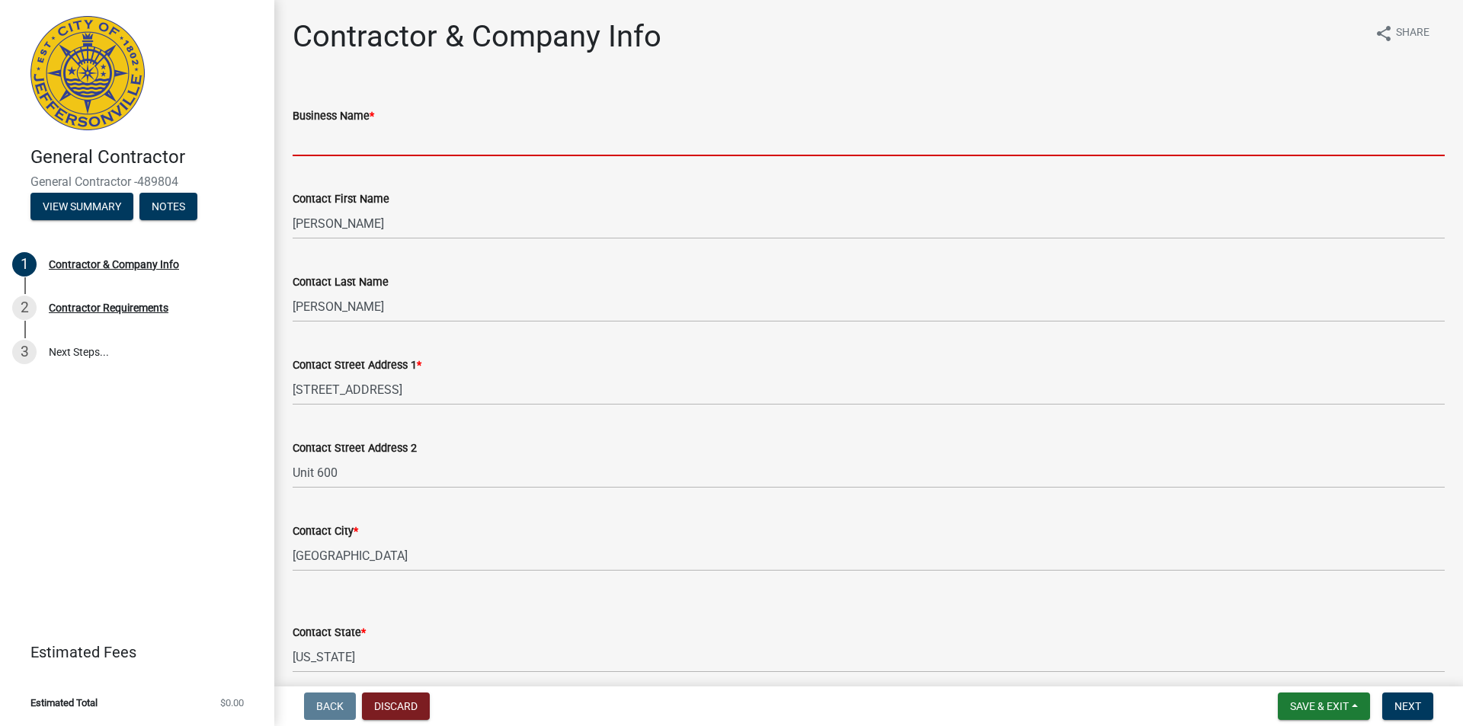
click at [463, 147] on input "Business Name *" at bounding box center [869, 140] width 1152 height 31
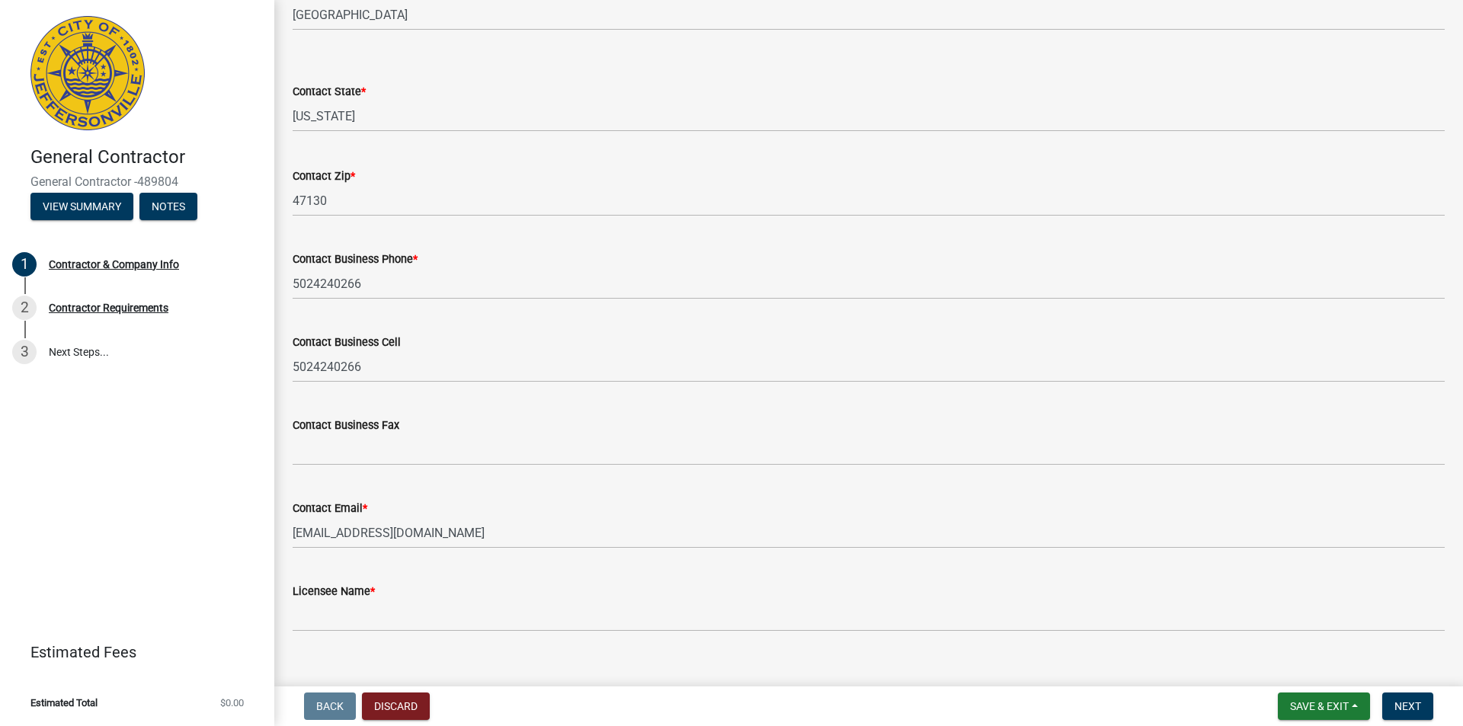
scroll to position [564, 0]
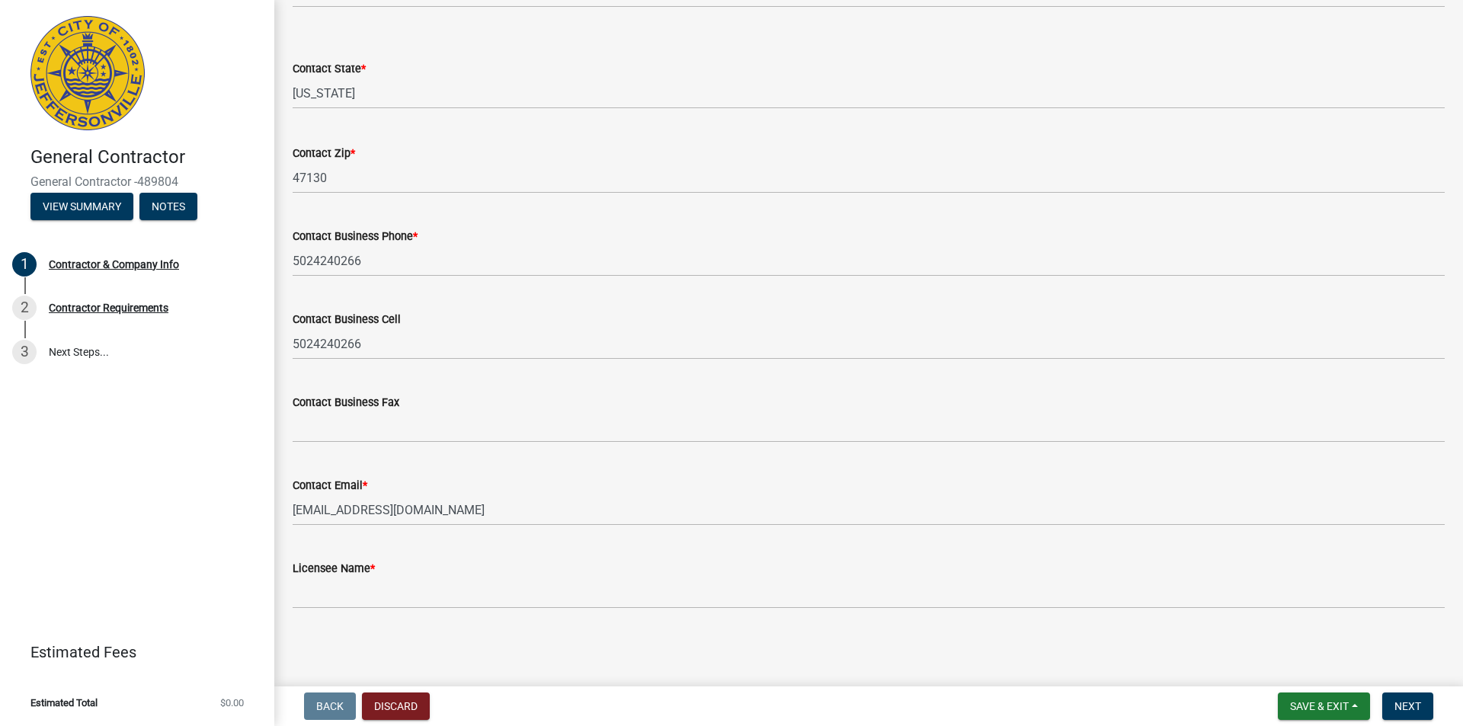
type input "Guardian Restoration Inc"
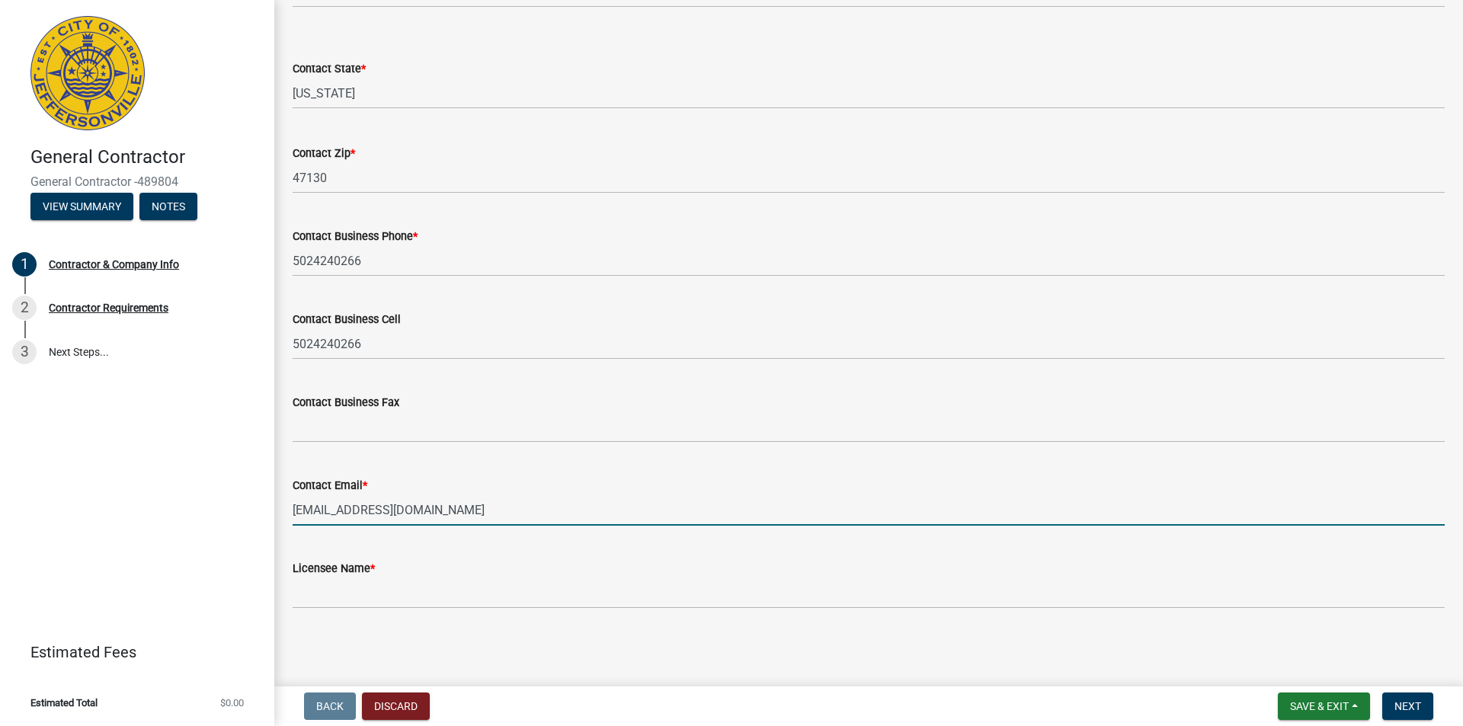
click at [332, 514] on input "restorewithguardian@gmail.com" at bounding box center [869, 510] width 1152 height 31
type input "restorewithguardian@gmail.com"
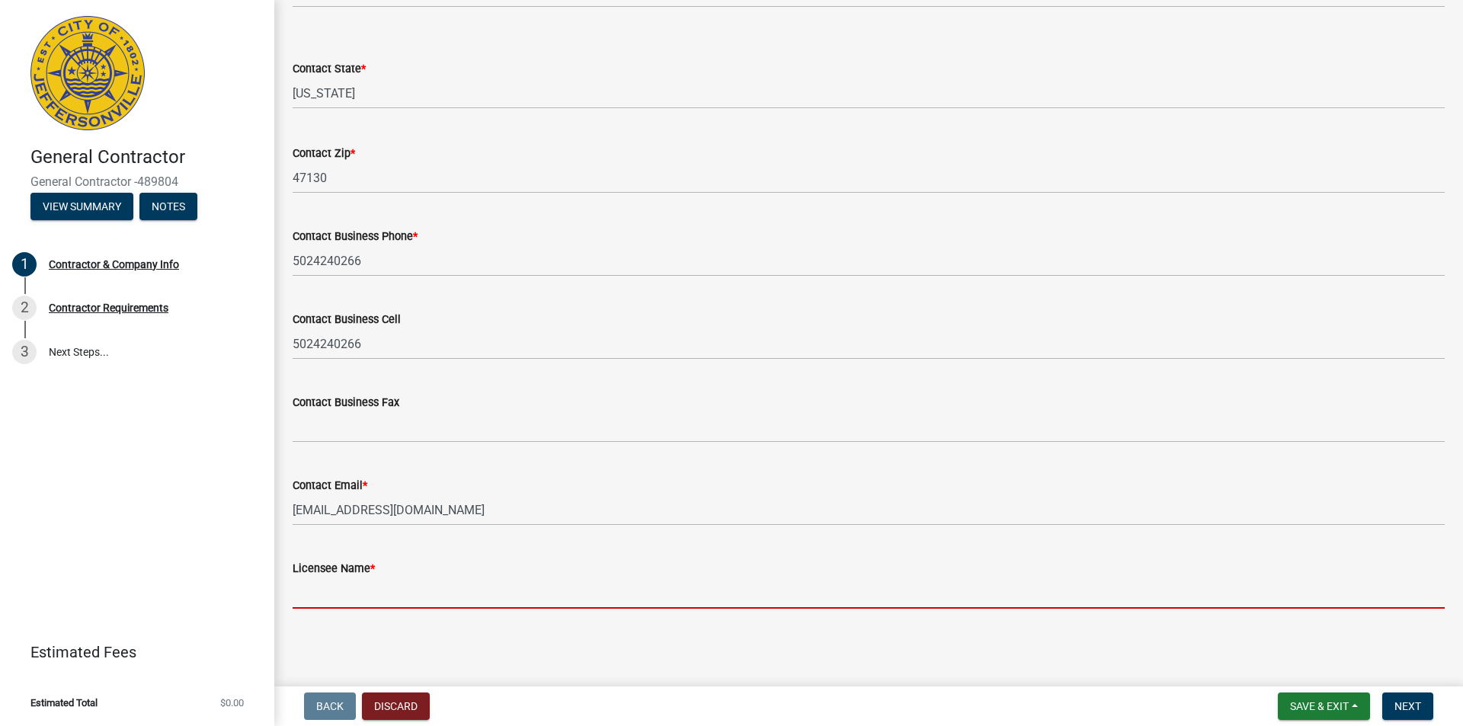
click at [428, 586] on input "Licensee Name *" at bounding box center [869, 593] width 1152 height 31
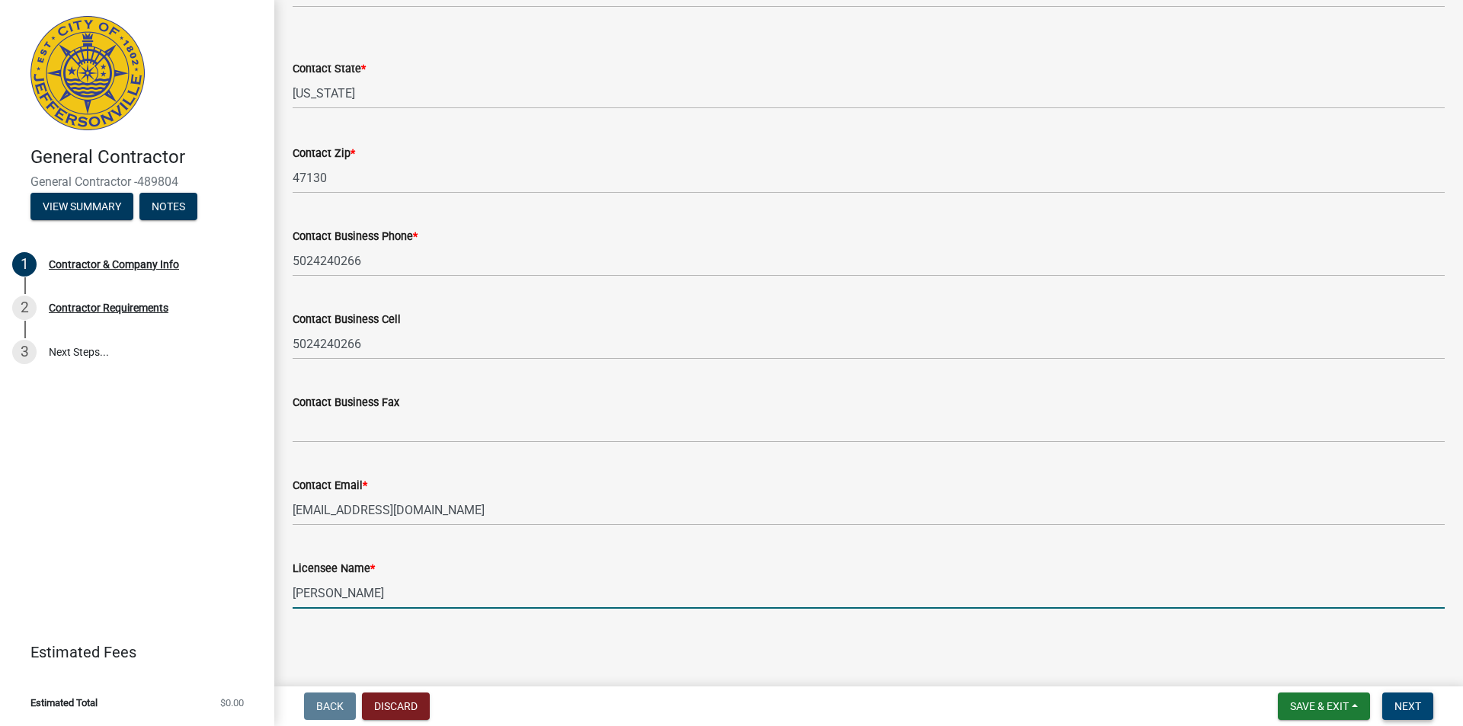
type input "Danielle Rath"
click at [1416, 700] on span "Next" at bounding box center [1408, 706] width 27 height 12
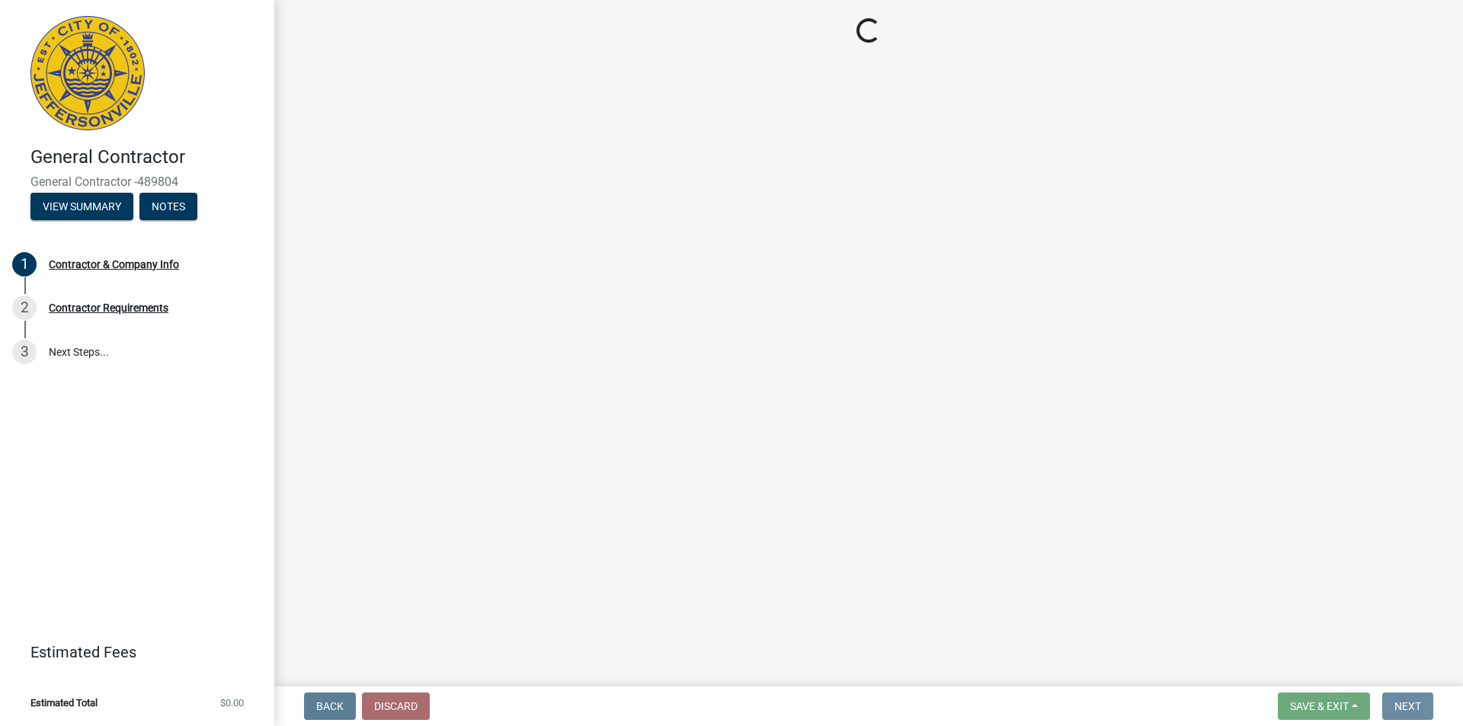
scroll to position [0, 0]
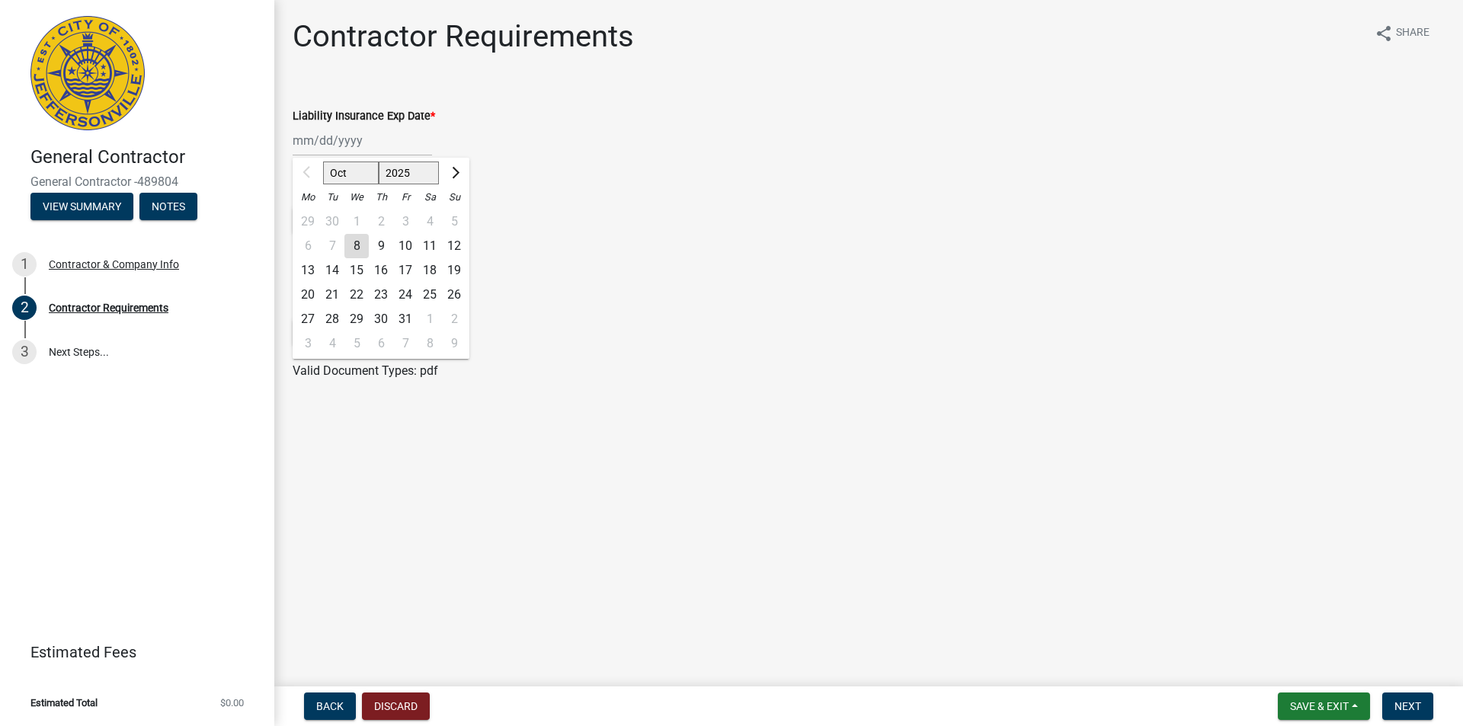
click at [306, 144] on div "Oct Nov Dec 2025 2026 2027 2028 2029 2030 2031 2032 2033 2034 2035 2036 2037 20…" at bounding box center [362, 140] width 139 height 31
click at [455, 177] on button "Next month" at bounding box center [454, 173] width 18 height 24
click at [457, 176] on button "Next month" at bounding box center [454, 173] width 18 height 24
click at [461, 176] on button "Next month" at bounding box center [454, 173] width 18 height 24
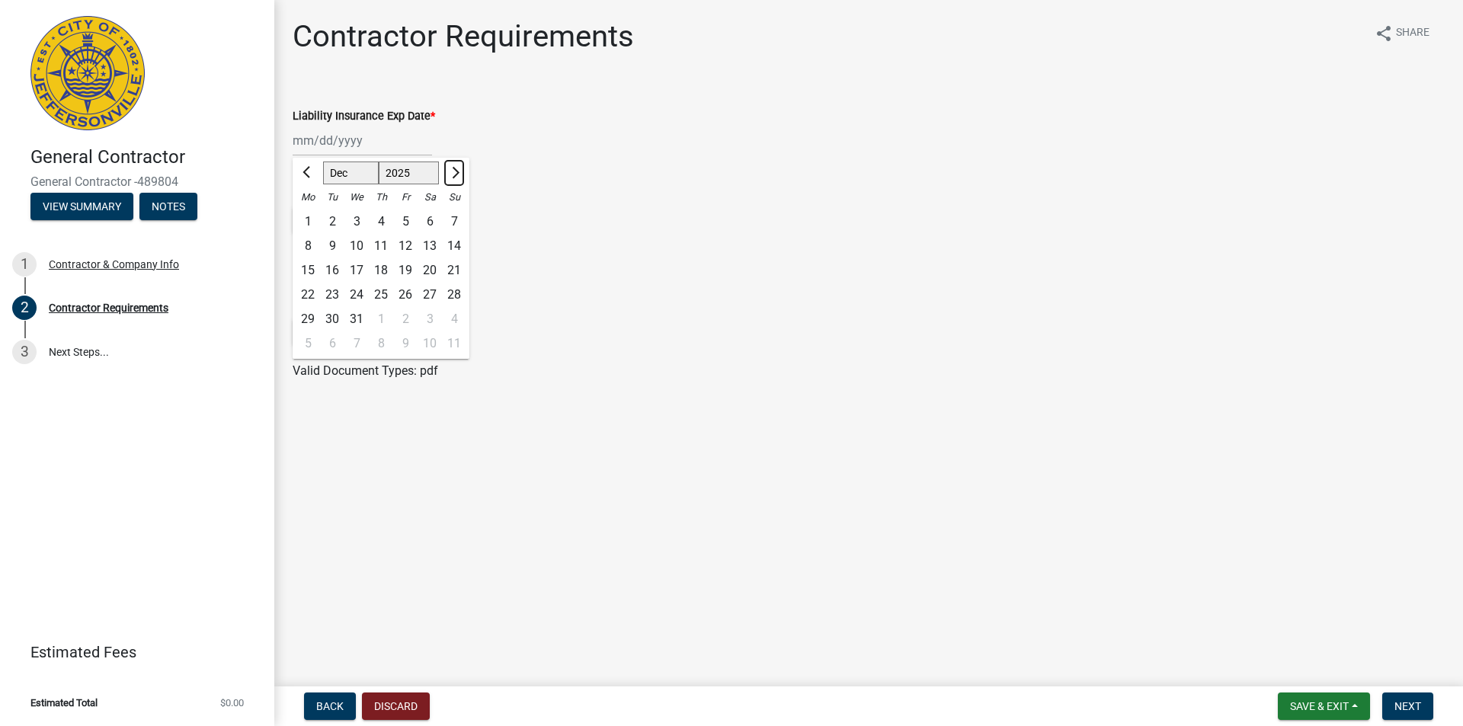
select select "2"
select select "2026"
click at [461, 176] on button "Next month" at bounding box center [454, 173] width 18 height 24
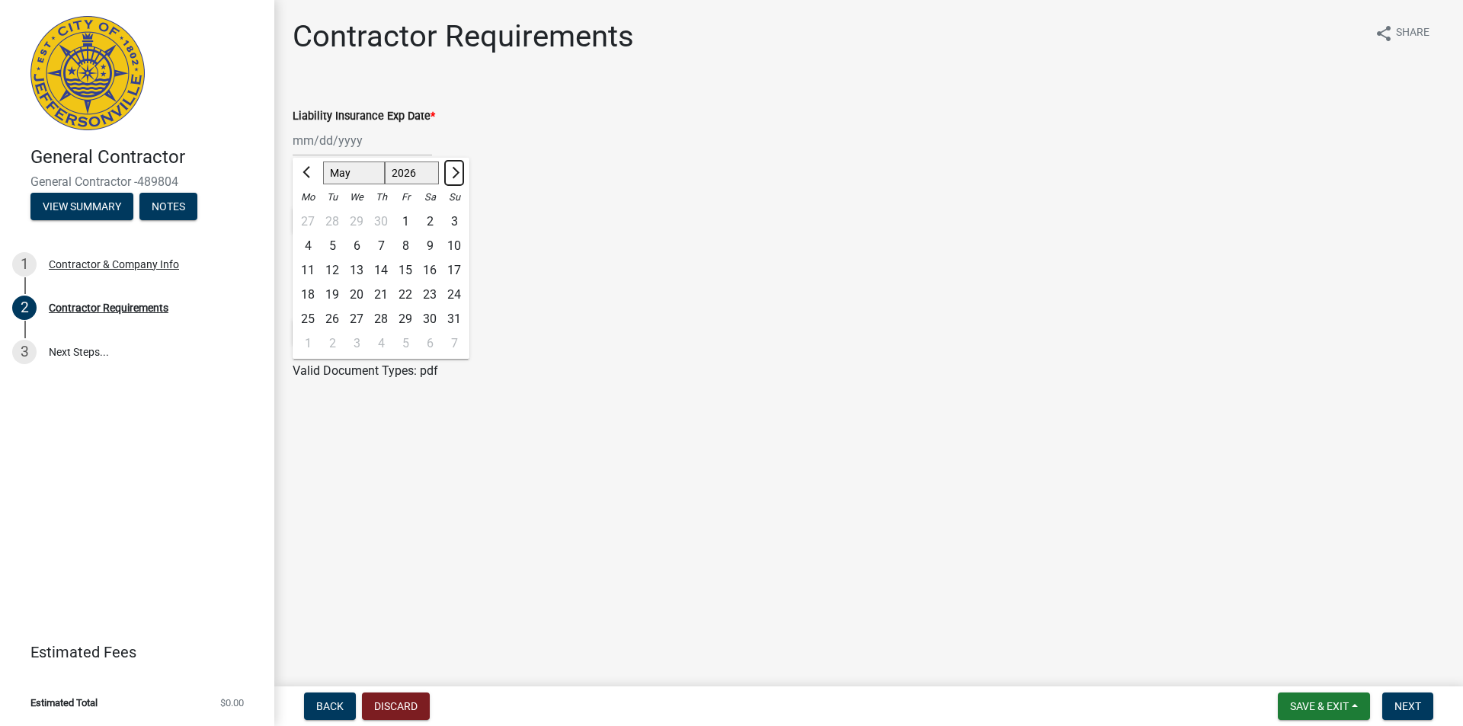
click at [461, 176] on button "Next month" at bounding box center [454, 173] width 18 height 24
click at [309, 173] on span "Previous month" at bounding box center [308, 172] width 11 height 11
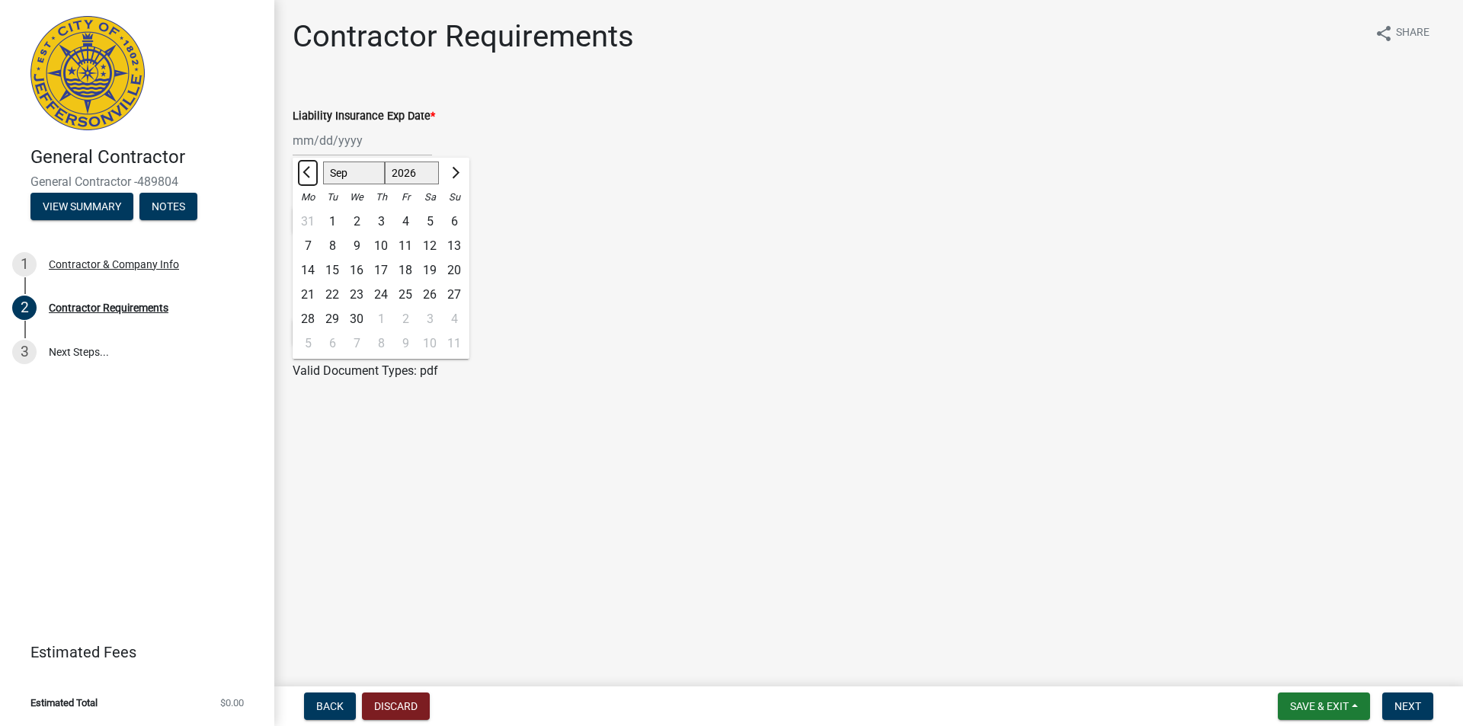
select select "8"
click at [450, 245] on div "9" at bounding box center [454, 246] width 24 height 24
type input "08/09/2026"
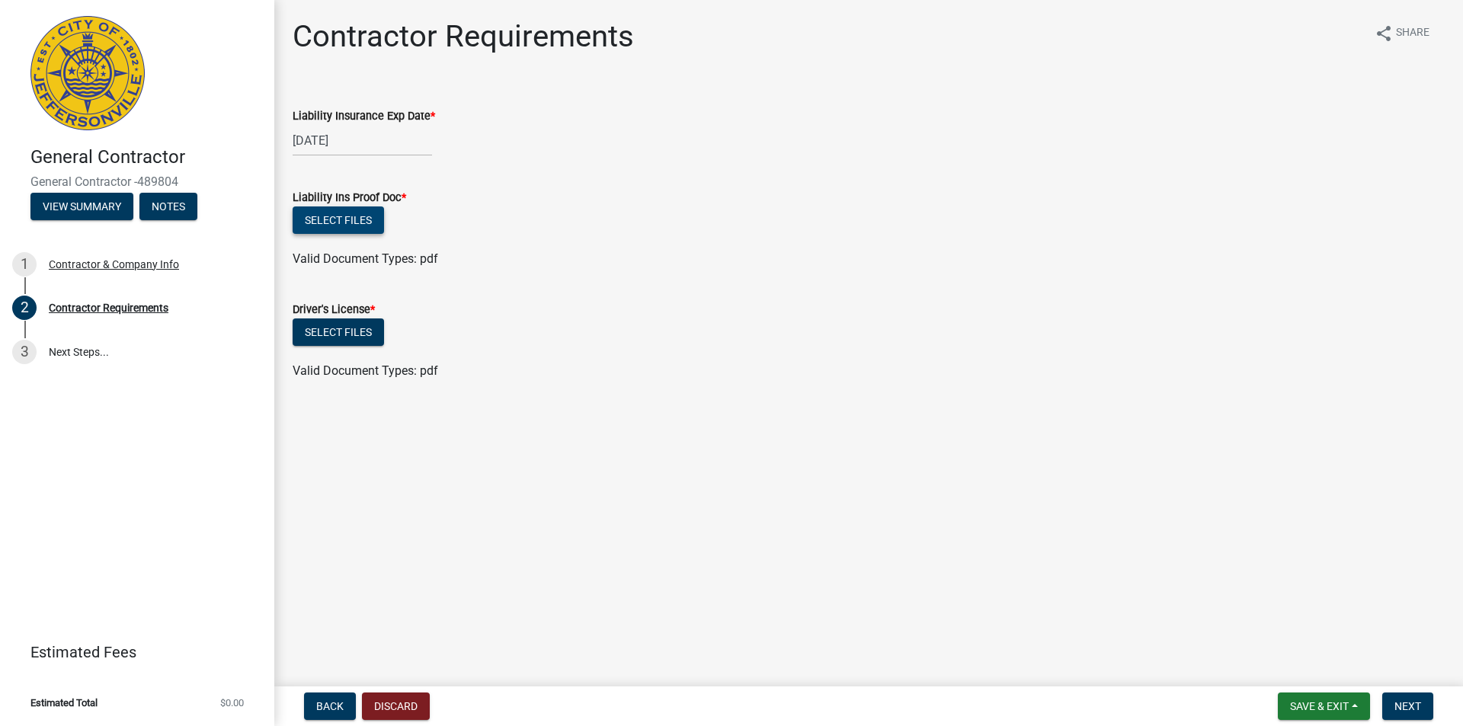
click at [379, 214] on button "Select files" at bounding box center [338, 220] width 91 height 27
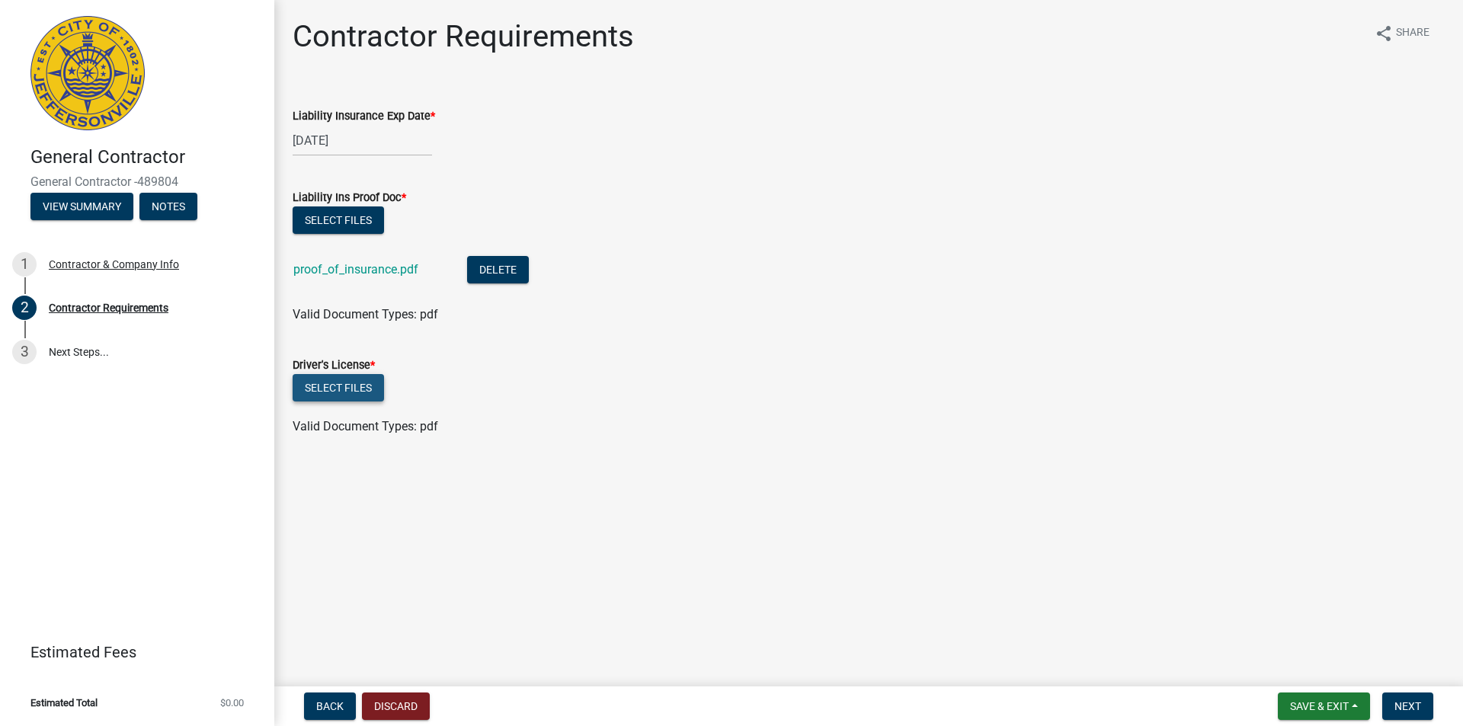
drag, startPoint x: 341, startPoint y: 399, endPoint x: 347, endPoint y: 394, distance: 8.1
click at [347, 394] on button "Select files" at bounding box center [338, 387] width 91 height 27
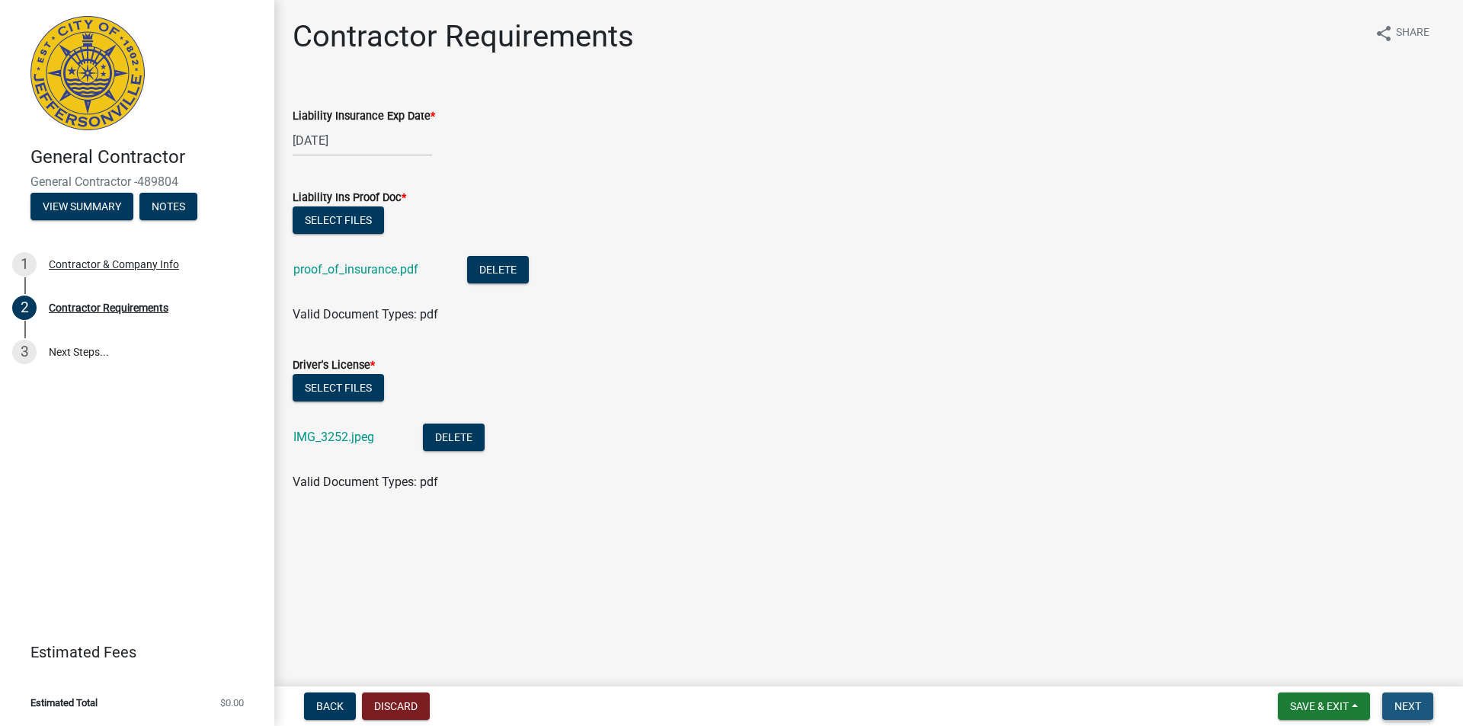
click at [1403, 711] on span "Next" at bounding box center [1408, 706] width 27 height 12
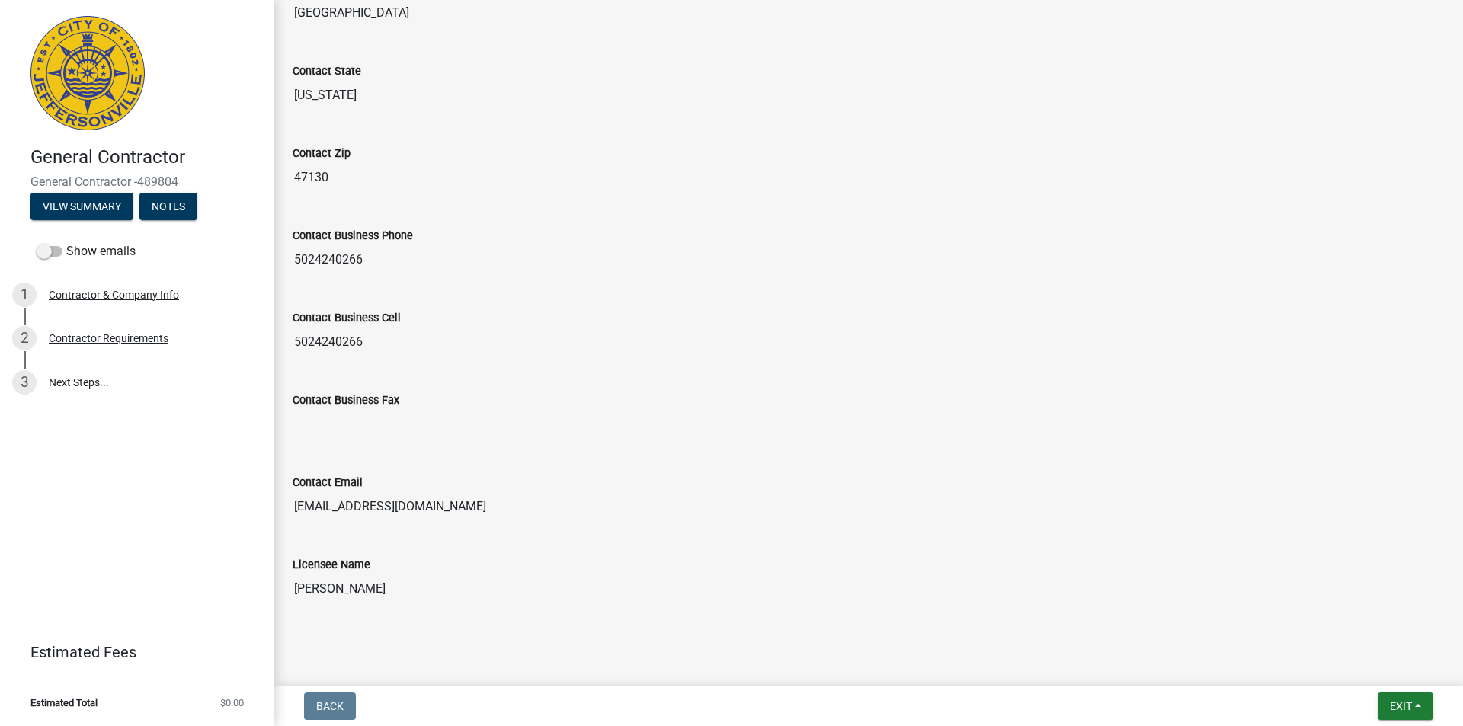
scroll to position [649, 0]
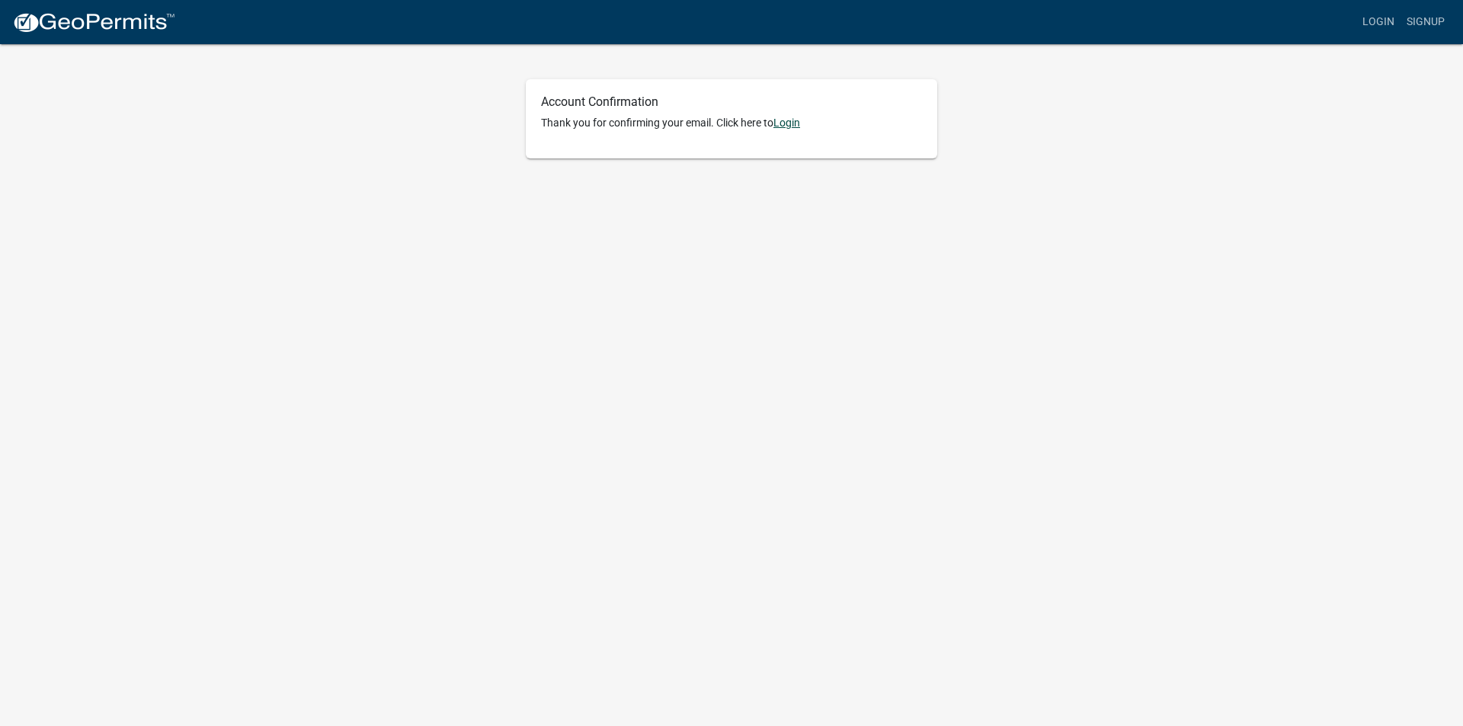
click at [789, 120] on link "Login" at bounding box center [786, 123] width 27 height 12
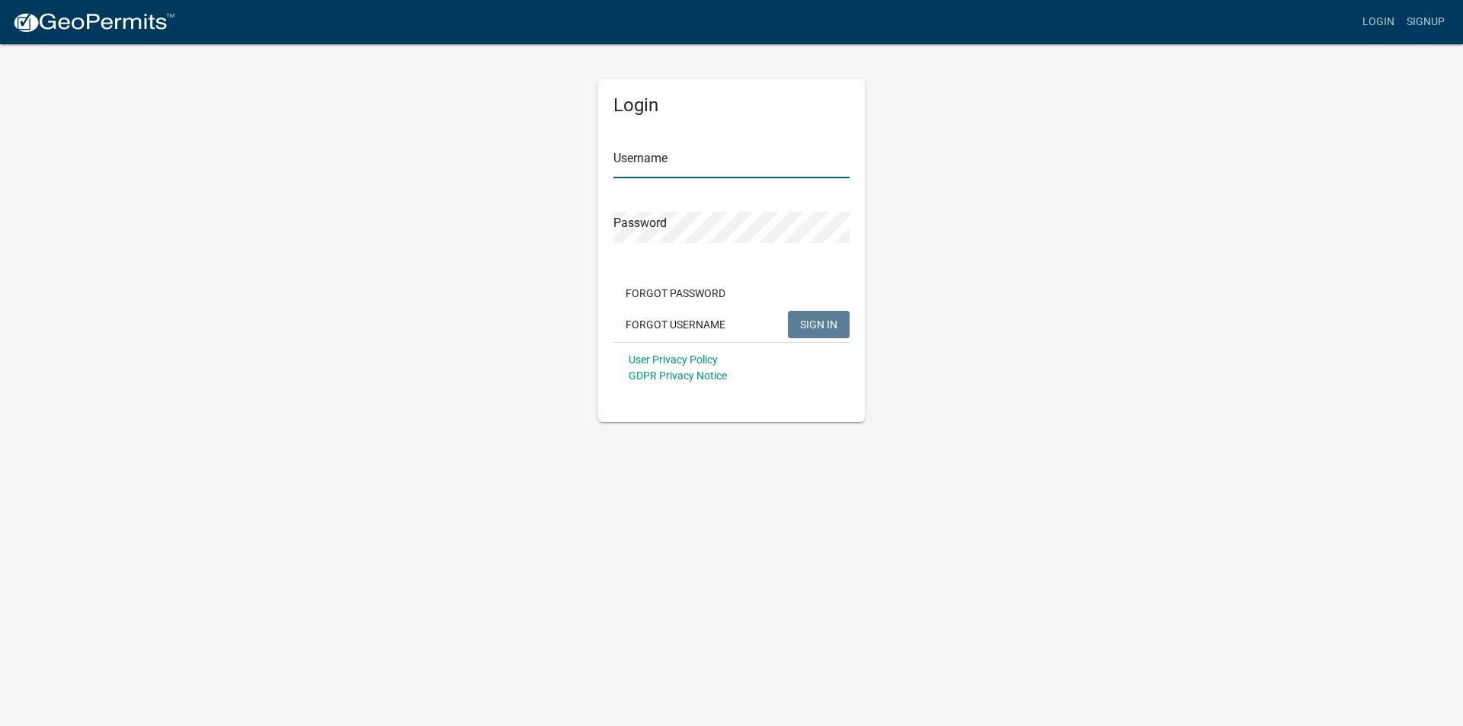
type input "Wesi1992"
click at [814, 322] on span "SIGN IN" at bounding box center [818, 324] width 37 height 12
